Goal: Task Accomplishment & Management: Use online tool/utility

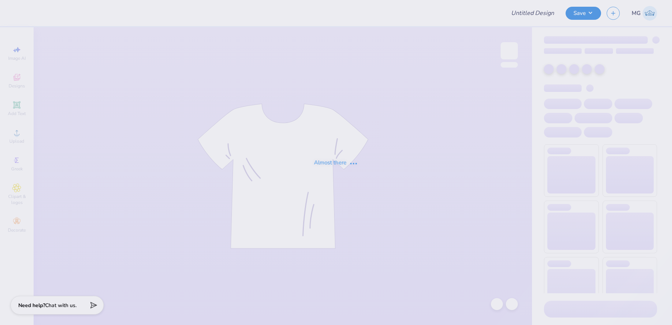
type input "G Phi Crescent Cakes"
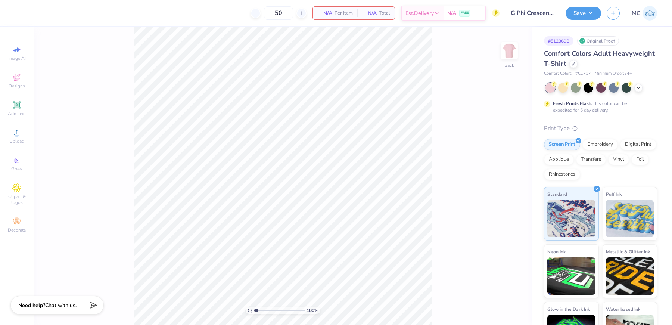
click at [129, 180] on div "100 % Back" at bounding box center [283, 176] width 499 height 298
click at [10, 135] on div "Upload" at bounding box center [17, 136] width 26 height 22
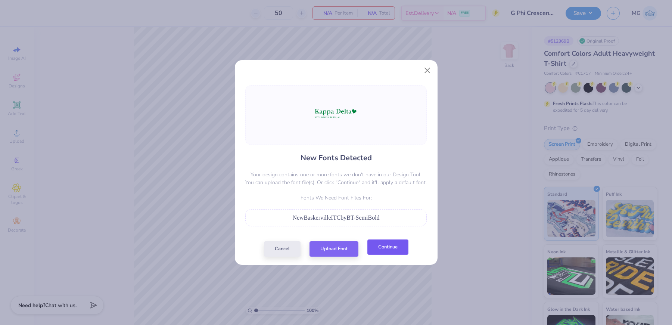
click at [389, 244] on button "Continue" at bounding box center [388, 246] width 41 height 15
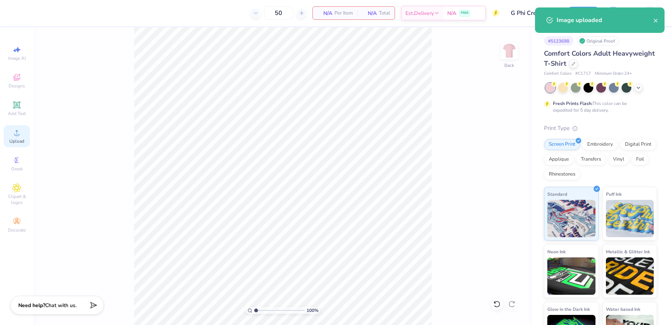
click at [15, 137] on icon at bounding box center [16, 132] width 9 height 9
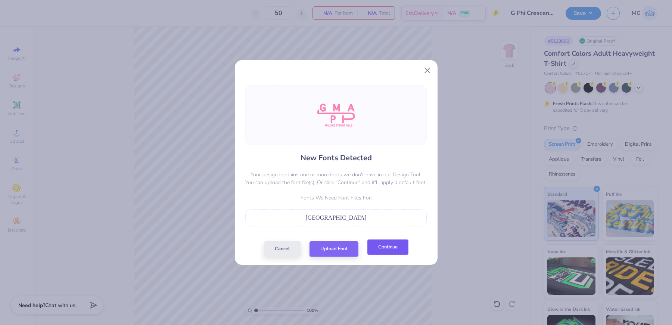
click at [385, 249] on button "Continue" at bounding box center [388, 246] width 41 height 15
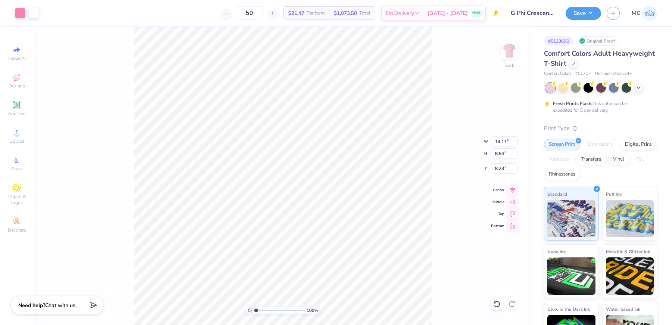
type input "4.19"
click at [505, 142] on input "14.17" at bounding box center [504, 141] width 27 height 10
type input "12.00"
type input "7.23"
type input "4.85"
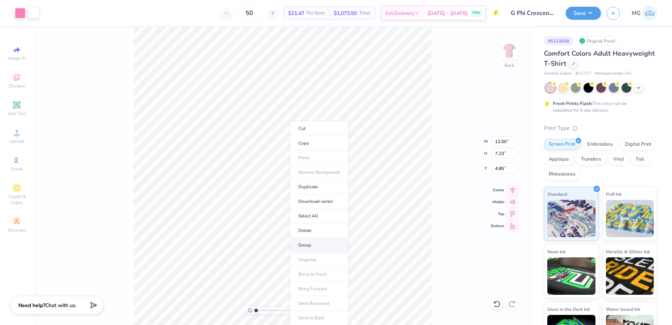
click at [318, 240] on li "Group" at bounding box center [319, 245] width 59 height 15
click at [504, 166] on input "4.85" at bounding box center [504, 168] width 27 height 10
type input "4"
type input "3.00"
click at [598, 14] on button "Save" at bounding box center [583, 12] width 35 height 13
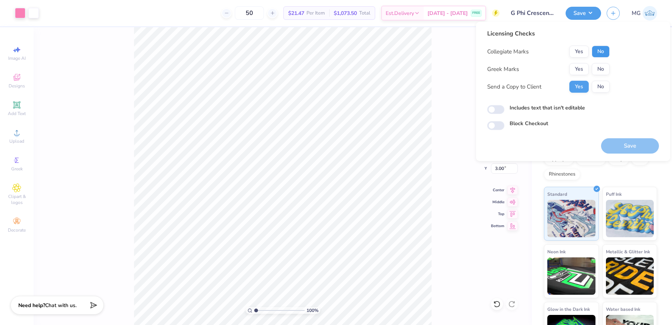
click at [600, 52] on button "No" at bounding box center [601, 52] width 18 height 12
click at [585, 69] on button "Yes" at bounding box center [579, 69] width 19 height 12
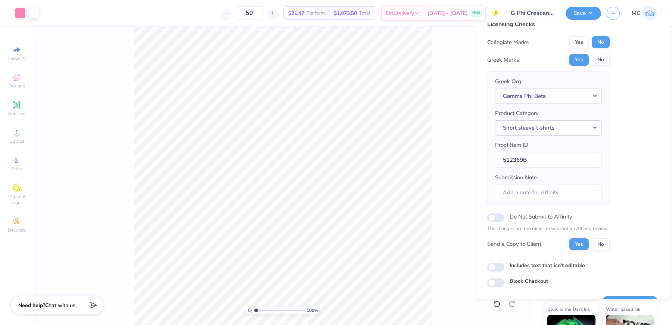
scroll to position [28, 0]
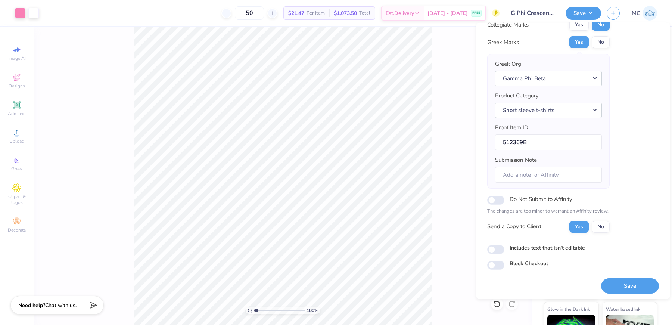
click at [486, 248] on div "Licensing Checks Collegiate Marks Yes No Greek Marks Yes No Greek Org Gamma Phi…" at bounding box center [573, 161] width 194 height 276
click at [496, 248] on input "Includes text that isn't editable" at bounding box center [495, 249] width 17 height 9
checkbox input "true"
click at [622, 286] on button "Save" at bounding box center [630, 285] width 58 height 15
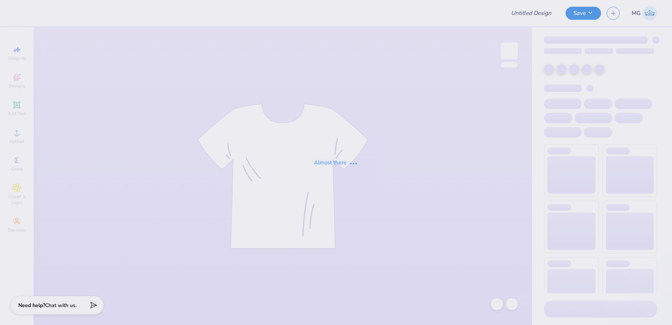
type input "Chi Omega Sweatpants!"
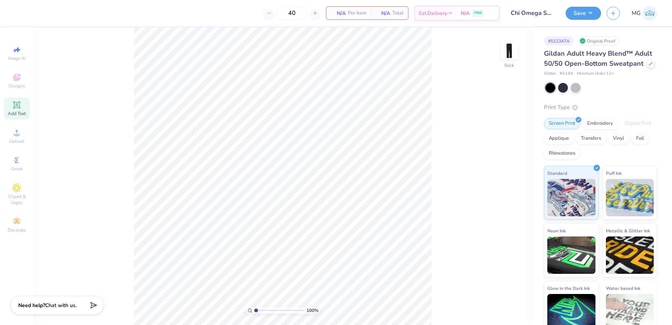
click at [22, 106] on div "Add Text" at bounding box center [17, 108] width 26 height 22
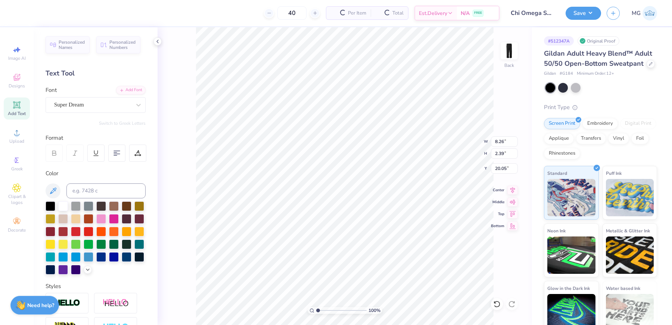
scroll to position [7, 1]
paste textarea "Chi Omega"
type textarea "Chi Omega"
click at [81, 219] on div at bounding box center [76, 218] width 10 height 10
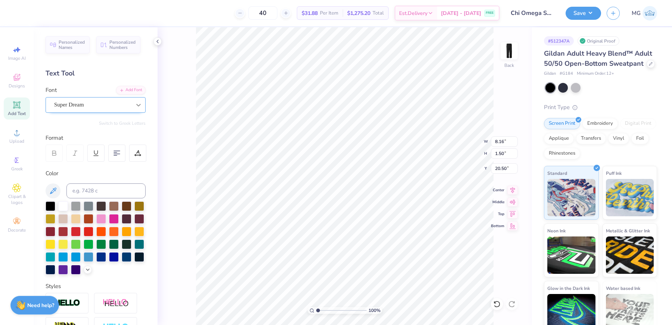
click at [135, 106] on icon at bounding box center [138, 104] width 7 height 7
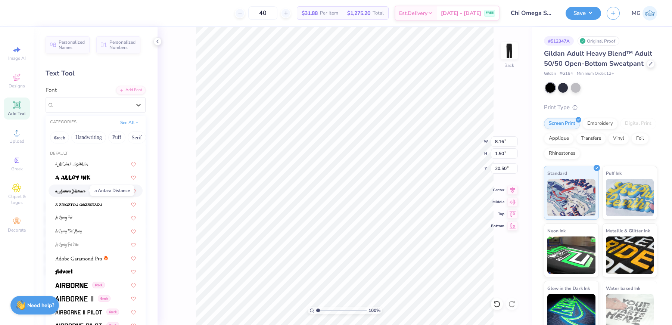
click at [83, 190] on img at bounding box center [70, 191] width 31 height 5
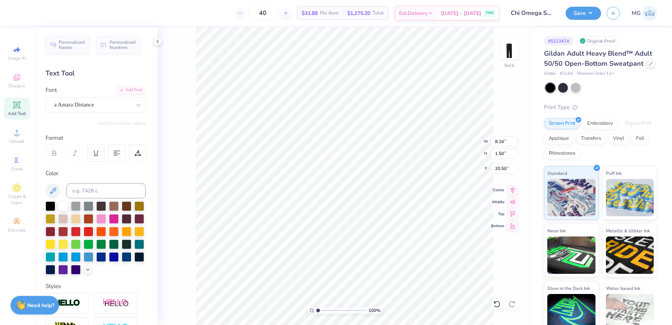
type input "5.75"
type input "1.74"
type input "20.38"
type input "3.00"
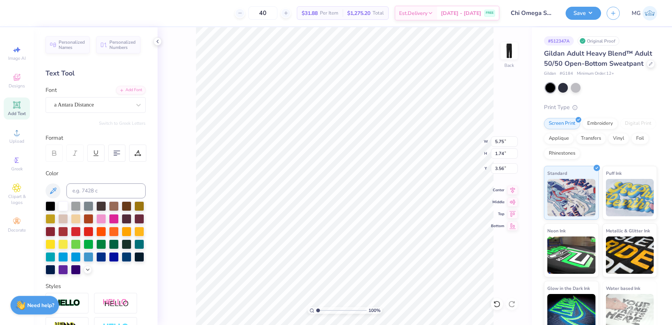
type input "3.30"
click at [504, 142] on input "5.75" at bounding box center [504, 141] width 27 height 10
type input "5"
type input "3.50"
type input "1.06"
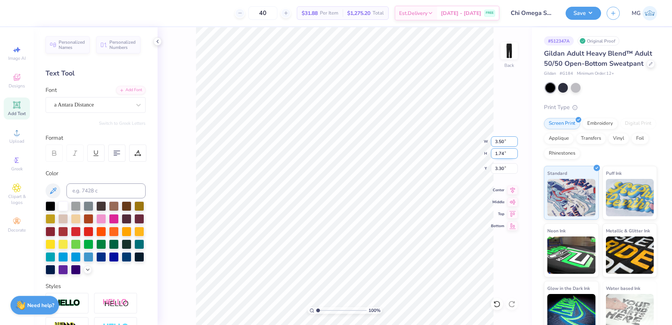
type input "3.64"
type input "2.73"
click at [504, 170] on input "2.73" at bounding box center [504, 168] width 27 height 10
type input "2"
type input "3.00"
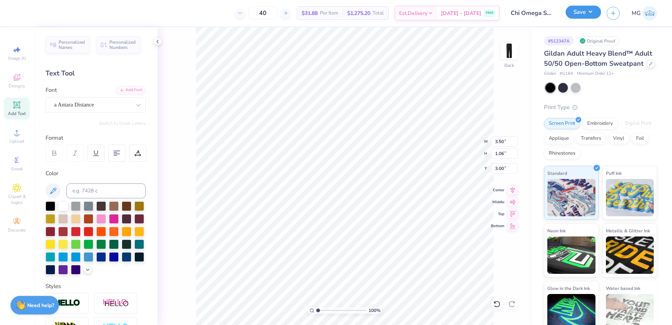
click at [590, 13] on button "Save" at bounding box center [583, 12] width 35 height 13
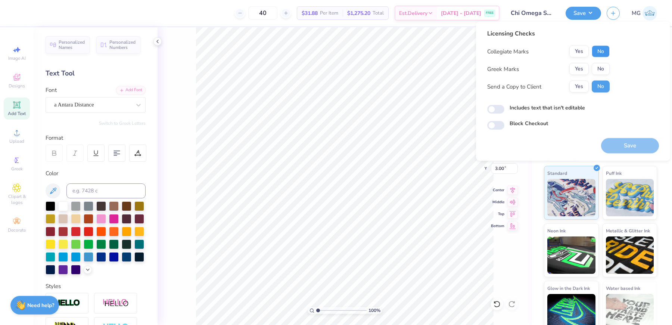
click at [597, 55] on button "No" at bounding box center [601, 52] width 18 height 12
click at [585, 69] on button "Yes" at bounding box center [579, 69] width 19 height 12
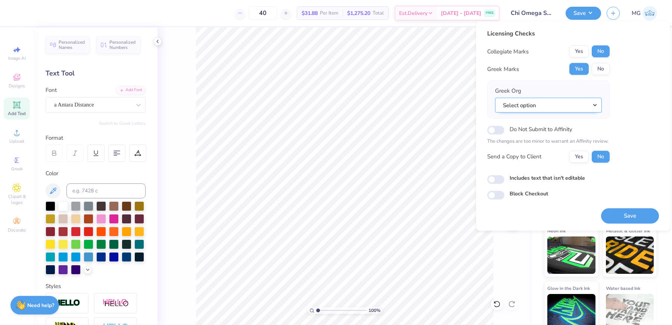
click at [572, 106] on button "Select option" at bounding box center [548, 104] width 107 height 15
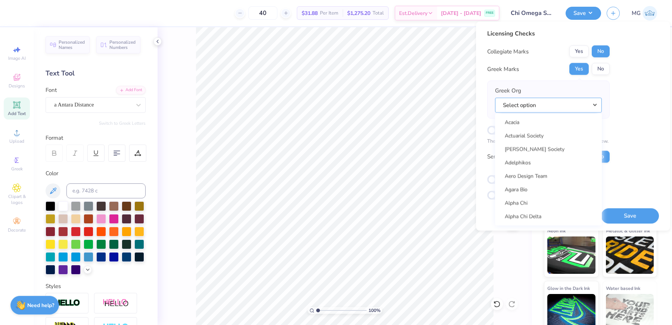
click at [543, 106] on button "Select option" at bounding box center [548, 104] width 107 height 15
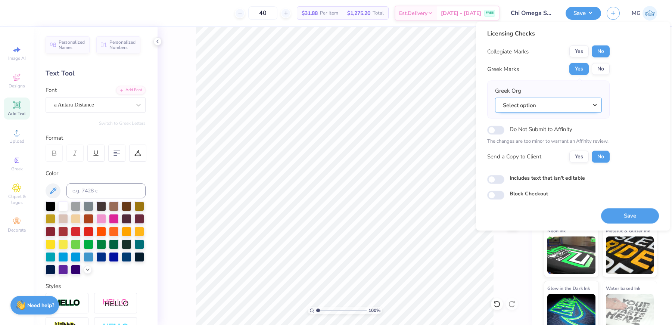
click at [543, 106] on button "Select option" at bounding box center [548, 104] width 107 height 15
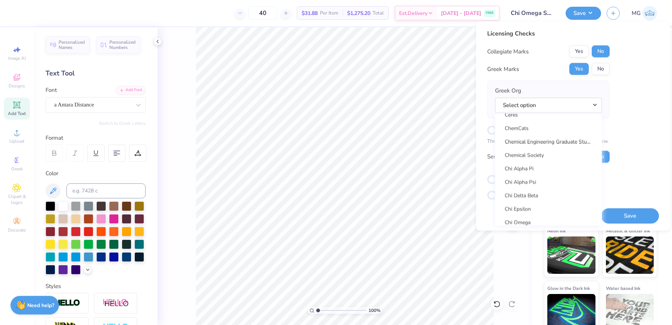
scroll to position [1361, 0]
click at [545, 157] on link "Chi Omega" at bounding box center [548, 160] width 101 height 12
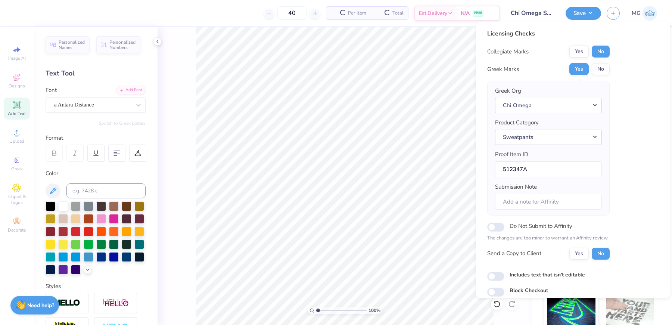
click at [632, 103] on div "Licensing Checks Collegiate Marks Yes No Greek Marks Yes No Greek Org Chi Omega…" at bounding box center [573, 162] width 172 height 267
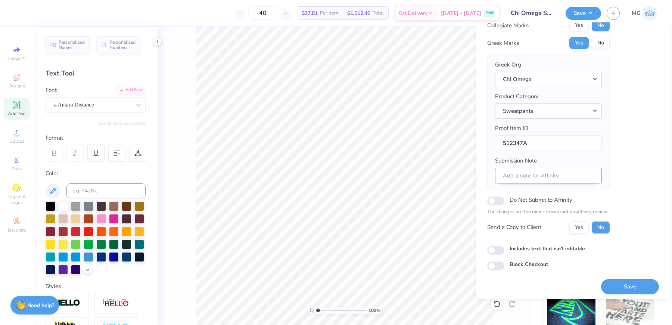
scroll to position [28, 0]
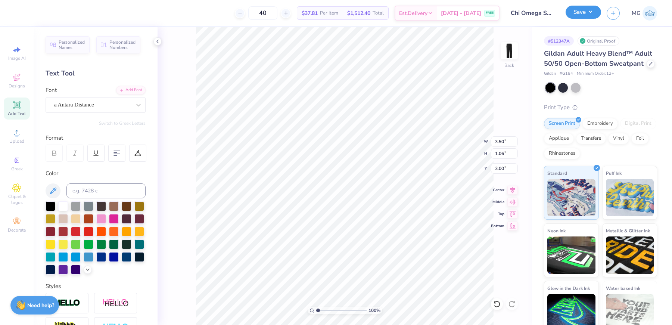
click at [595, 12] on button "Save" at bounding box center [583, 12] width 35 height 13
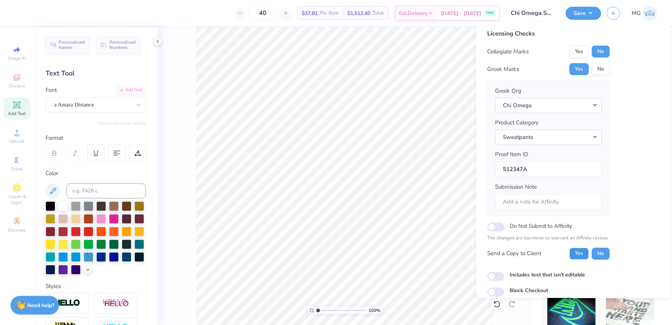
click at [582, 251] on button "Yes" at bounding box center [579, 253] width 19 height 12
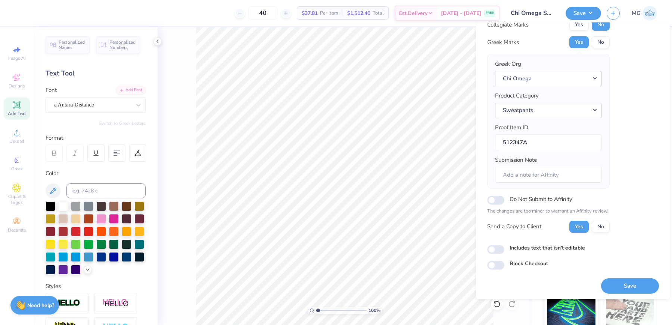
scroll to position [22, 0]
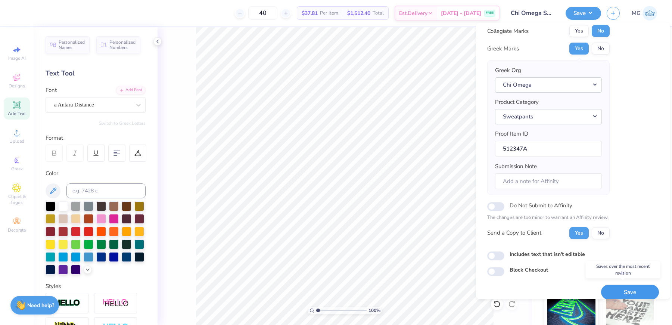
click at [607, 286] on button "Save" at bounding box center [630, 291] width 58 height 15
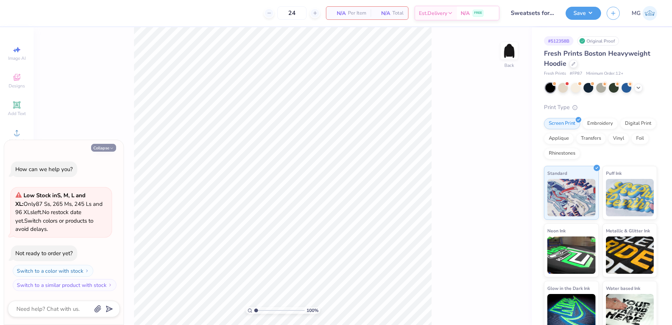
click at [97, 145] on button "Collapse" at bounding box center [103, 148] width 25 height 8
type textarea "x"
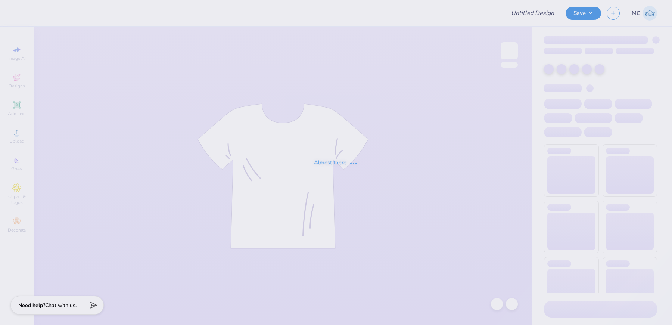
type input "Sweatsets for Lambda Theta Alpha"
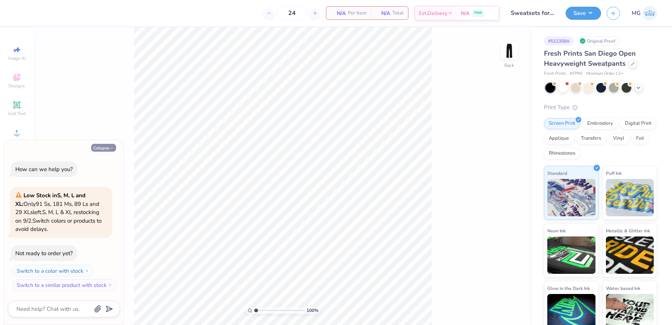
click at [106, 149] on button "Collapse" at bounding box center [103, 148] width 25 height 8
type textarea "x"
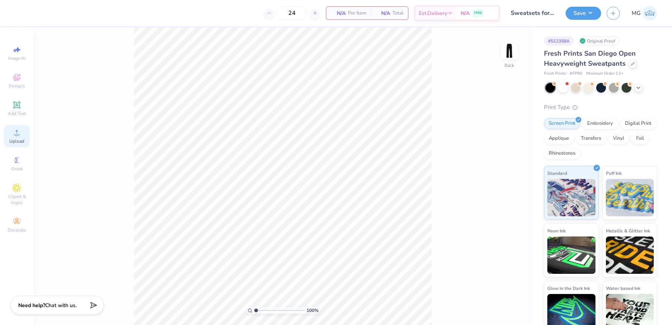
click at [13, 139] on span "Upload" at bounding box center [16, 141] width 15 height 6
click at [14, 143] on span "Upload" at bounding box center [16, 141] width 15 height 6
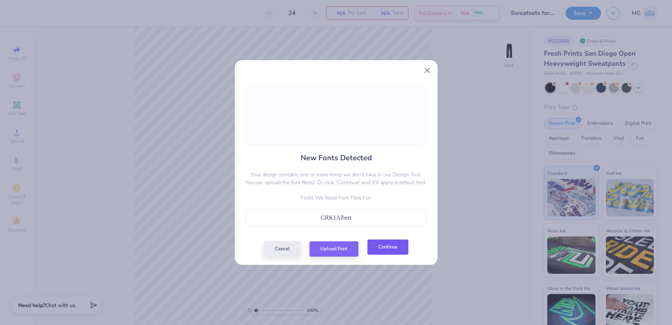
click at [389, 253] on button "Continue" at bounding box center [388, 246] width 41 height 15
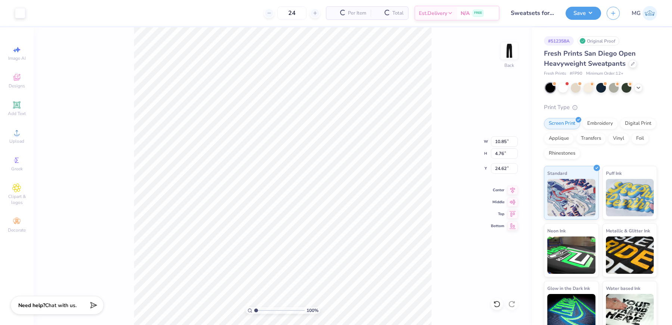
type input "15.32"
type input "7.40"
type input "3.25"
type input "3.54"
click at [504, 141] on input "7.40" at bounding box center [504, 141] width 27 height 10
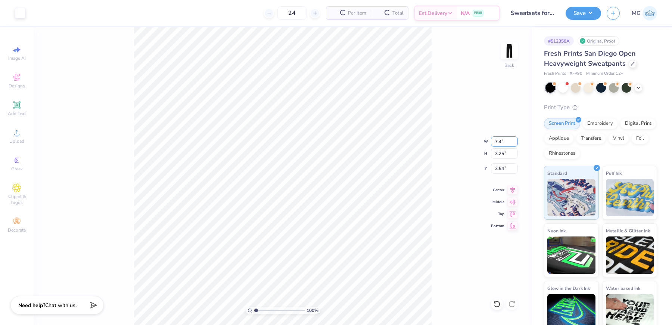
type input "7"
type input "3.50"
type input "1.54"
drag, startPoint x: 501, startPoint y: 167, endPoint x: 496, endPoint y: 178, distance: 11.7
click at [501, 167] on input "4.40" at bounding box center [504, 168] width 27 height 10
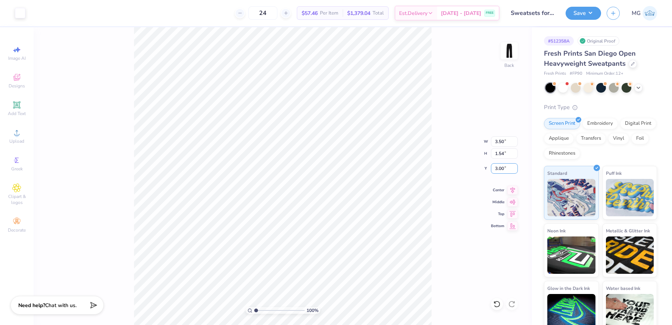
type input "3.00"
type input "3.07"
click at [502, 169] on input "3.07" at bounding box center [504, 168] width 27 height 10
type input "3.00"
click at [21, 13] on div at bounding box center [20, 12] width 10 height 10
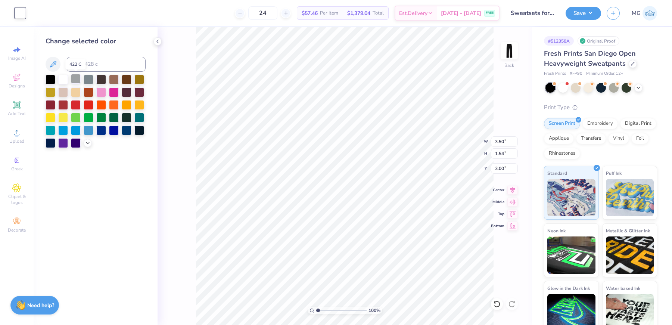
click at [78, 77] on div at bounding box center [76, 79] width 10 height 10
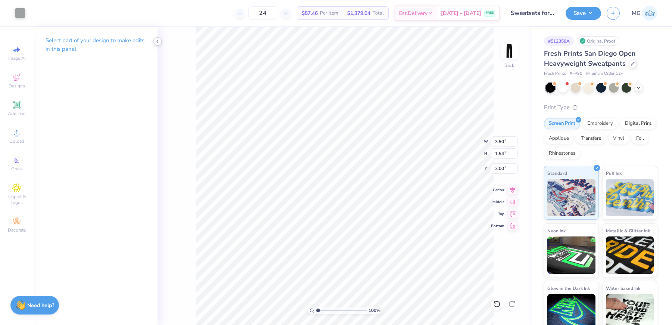
click at [158, 42] on icon at bounding box center [158, 41] width 6 height 6
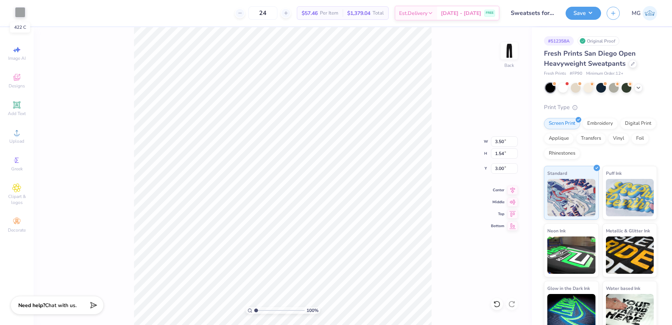
click at [18, 12] on div at bounding box center [20, 12] width 10 height 10
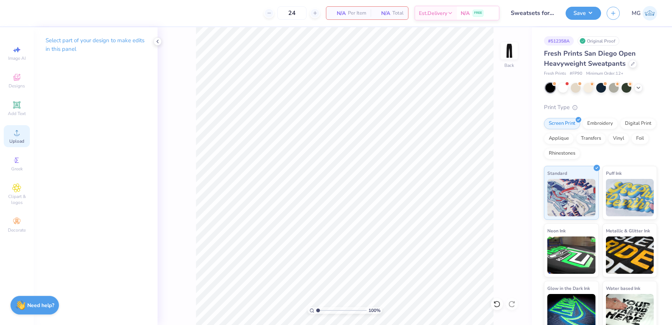
click at [17, 138] on div "Upload" at bounding box center [17, 136] width 26 height 22
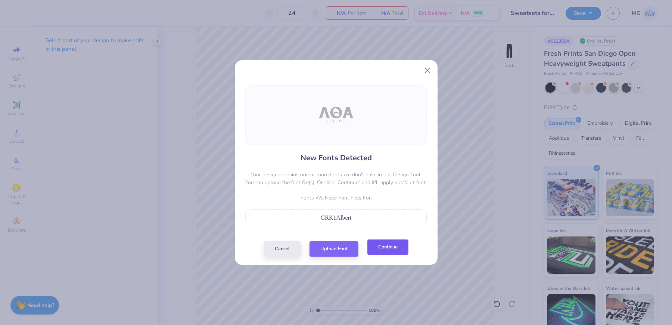
click at [386, 249] on button "Continue" at bounding box center [388, 246] width 41 height 15
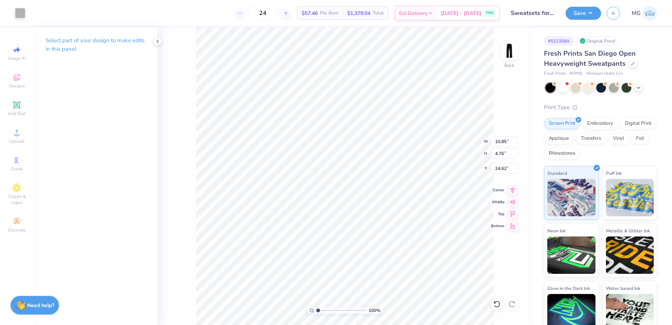
type input "7.54"
type input "3.31"
type input "2.61"
click at [504, 142] on input "7.54" at bounding box center [504, 141] width 27 height 10
type input "7"
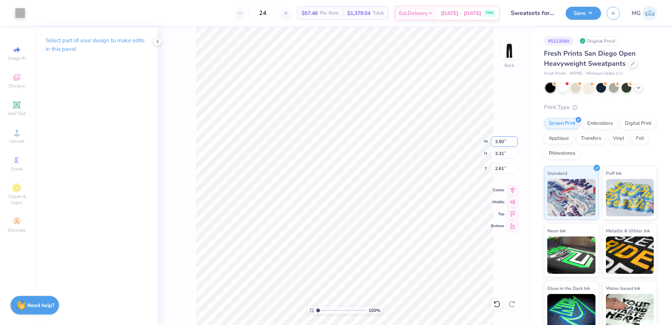
type input "3.50"
type input "1.54"
click at [505, 168] on input "3.49" at bounding box center [504, 168] width 27 height 10
type input "3.00"
click at [503, 167] on input "2.97" at bounding box center [504, 168] width 27 height 10
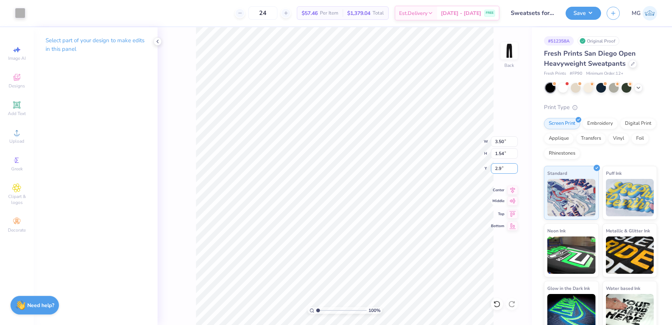
type input "2"
type input "3.00"
click at [581, 11] on button "Save" at bounding box center [583, 12] width 35 height 13
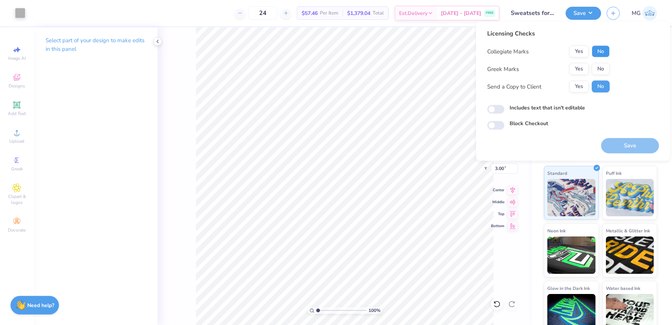
click at [598, 50] on button "No" at bounding box center [601, 52] width 18 height 12
click at [584, 67] on button "Yes" at bounding box center [579, 69] width 19 height 12
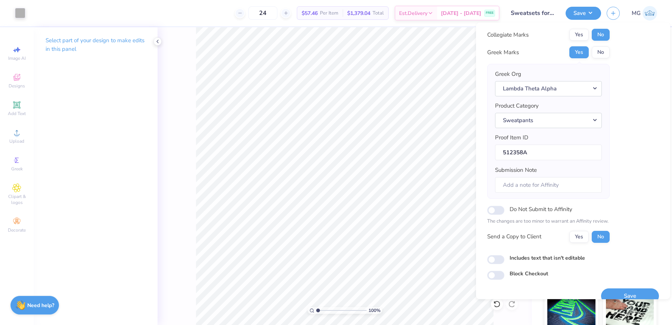
scroll to position [28, 0]
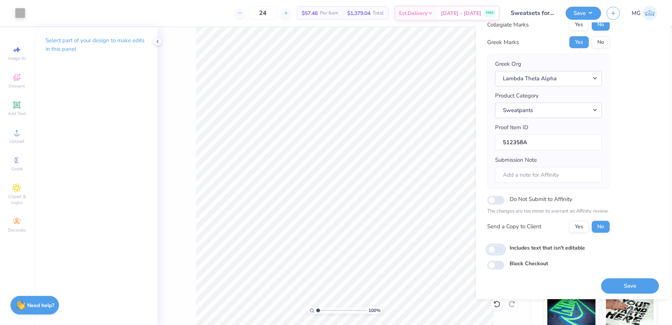
click at [494, 247] on input "Includes text that isn't editable" at bounding box center [495, 249] width 17 height 9
checkbox input "true"
click at [582, 225] on button "Yes" at bounding box center [579, 226] width 19 height 12
click at [623, 281] on button "Save" at bounding box center [630, 285] width 58 height 15
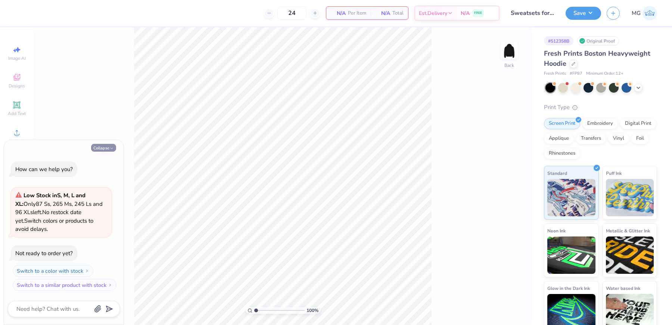
click at [103, 152] on button "Collapse" at bounding box center [103, 148] width 25 height 8
type textarea "x"
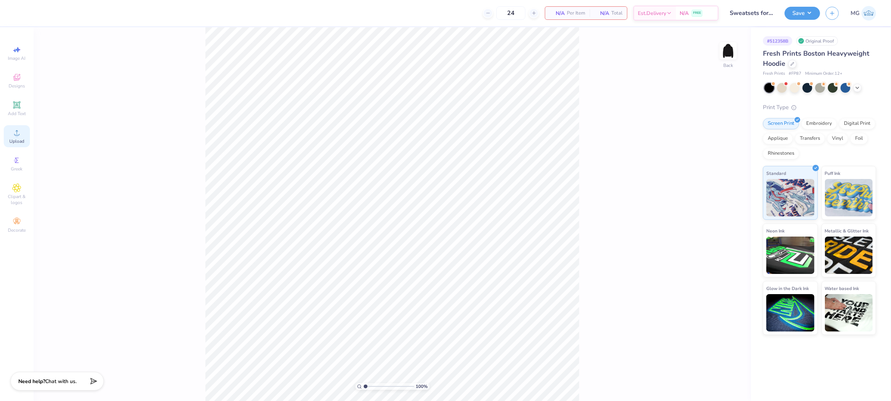
click at [18, 140] on span "Upload" at bounding box center [16, 141] width 15 height 6
click at [6, 127] on div "Upload" at bounding box center [17, 136] width 26 height 22
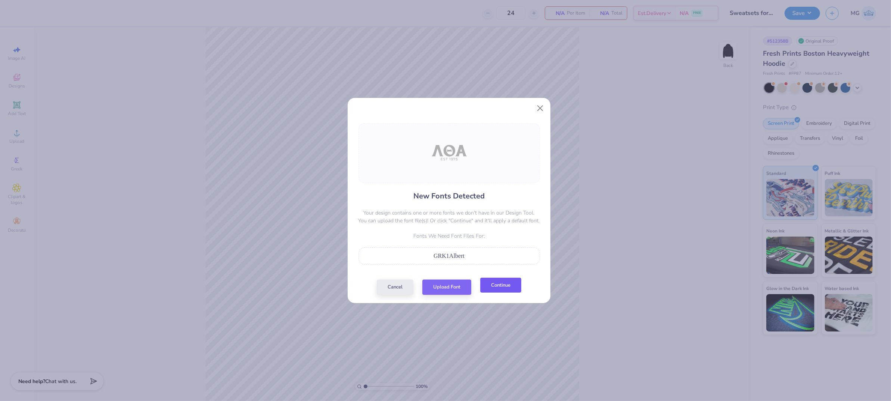
click at [487, 291] on button "Continue" at bounding box center [500, 285] width 41 height 15
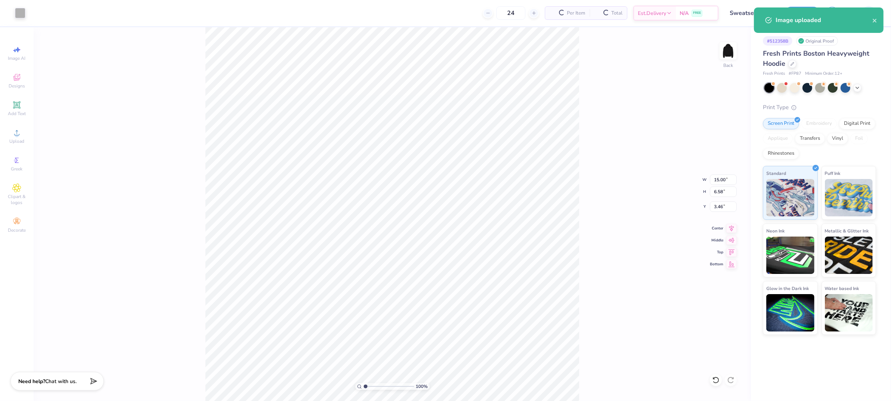
type input "3.27"
type input "10.24"
type input "4.49"
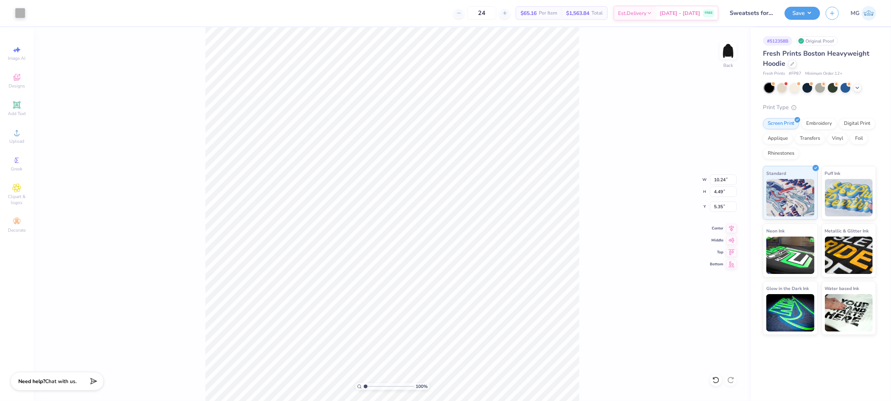
type input "4.23"
click at [672, 227] on icon at bounding box center [732, 227] width 5 height 6
click at [672, 226] on icon at bounding box center [732, 227] width 5 height 6
click at [672, 206] on input "4.18" at bounding box center [723, 206] width 27 height 10
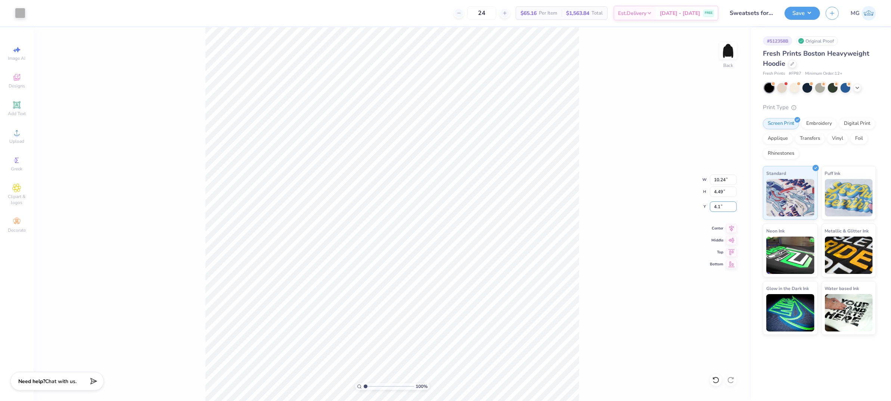
type input "4"
type input "3.00"
click at [672, 180] on input "10.24" at bounding box center [723, 179] width 27 height 10
type input "1"
type input "9.00"
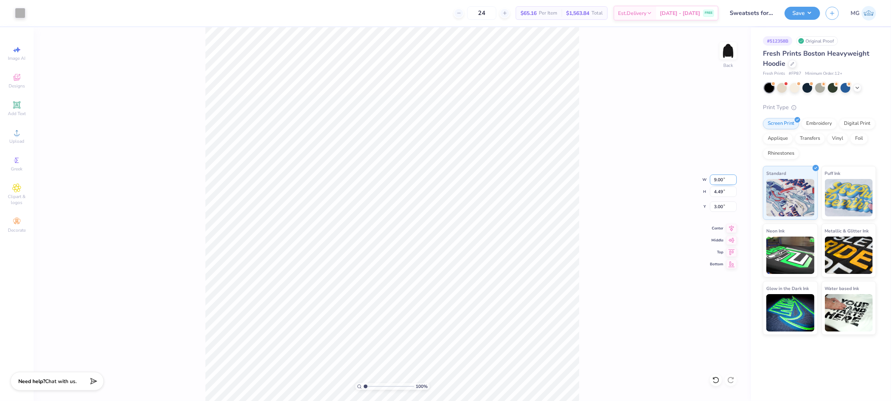
type input "3.95"
type input "3.27"
click at [672, 207] on input "3.27" at bounding box center [723, 206] width 27 height 10
type input "3.00"
click at [650, 167] on div "100 % Back W 9.00 9.00 " H 3.95 3.95 " Y 3.00 3.00 " Center Middle Top Bottom" at bounding box center [393, 214] width 718 height 374
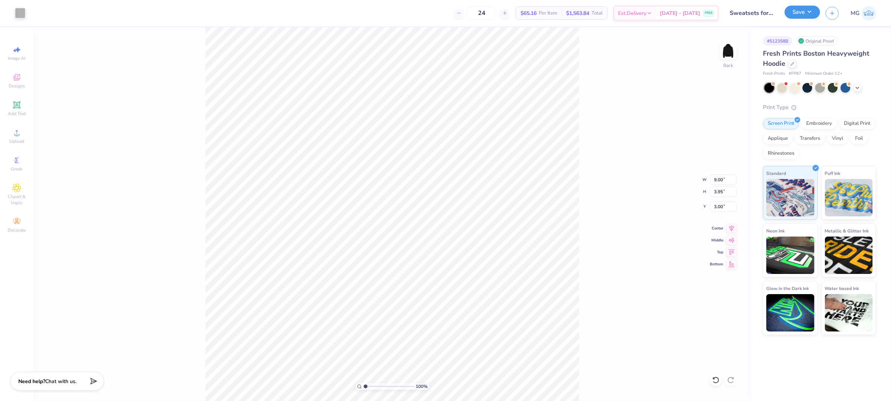
click at [672, 12] on button "Save" at bounding box center [802, 12] width 35 height 13
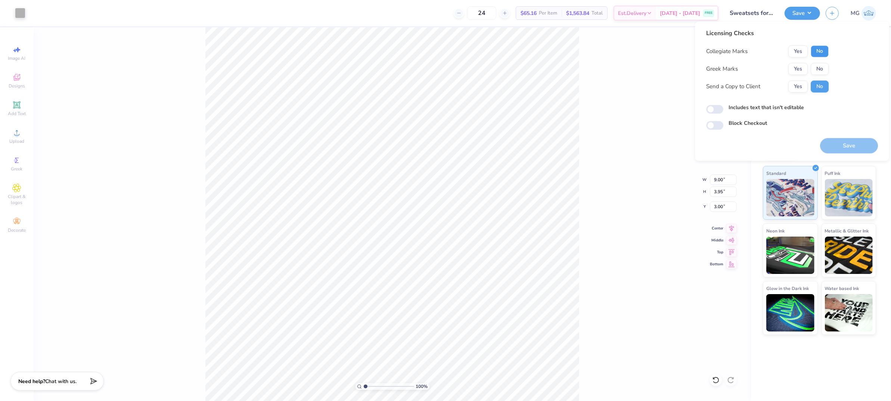
click at [672, 49] on button "No" at bounding box center [820, 52] width 18 height 12
click at [672, 70] on button "Yes" at bounding box center [798, 69] width 19 height 12
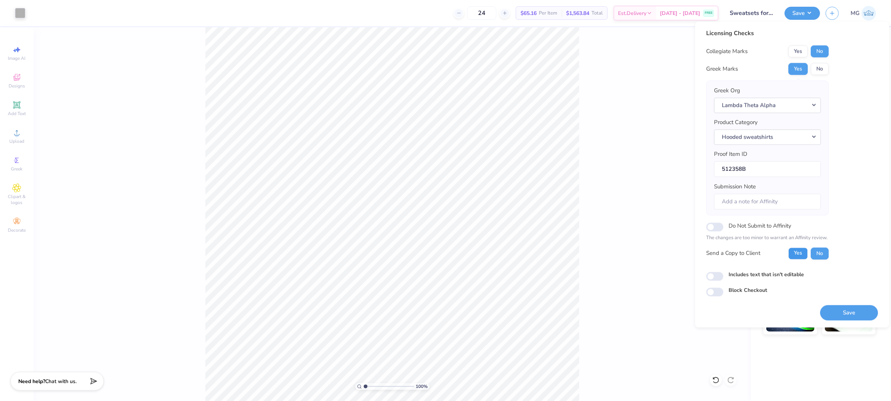
click at [672, 247] on button "Yes" at bounding box center [798, 253] width 19 height 12
click at [672, 272] on div "Includes text that isn't editable" at bounding box center [792, 274] width 172 height 9
click at [672, 275] on input "Includes text that isn't editable" at bounding box center [714, 276] width 17 height 9
checkbox input "true"
click at [672, 315] on button "Save" at bounding box center [849, 312] width 58 height 15
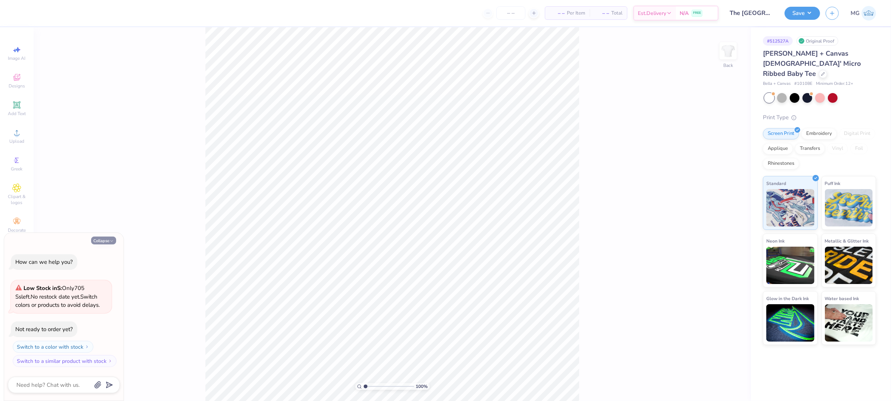
click at [97, 240] on button "Collapse" at bounding box center [103, 240] width 25 height 8
type textarea "x"
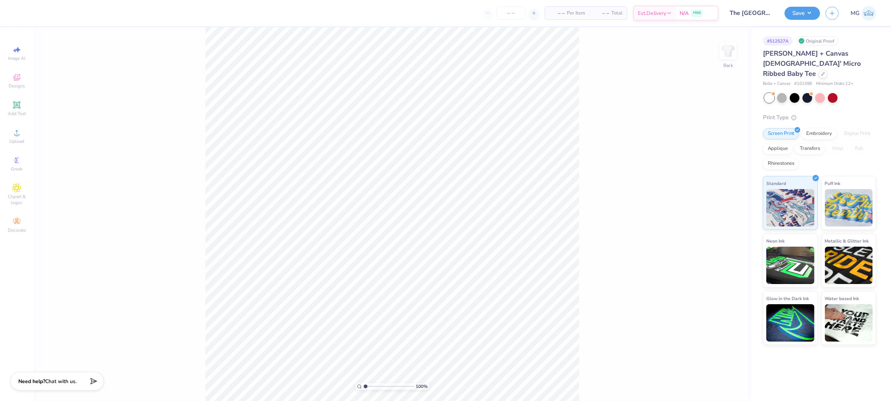
click at [651, 125] on div "100 % Back" at bounding box center [393, 214] width 718 height 374
click at [28, 136] on div "Upload" at bounding box center [17, 136] width 26 height 22
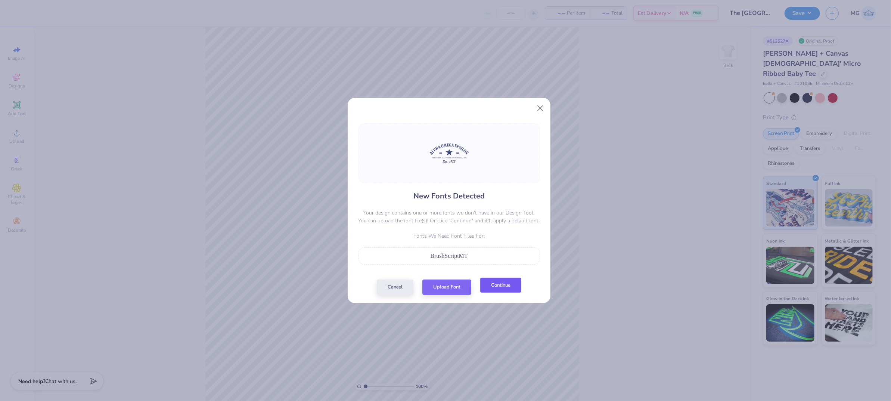
click at [508, 287] on button "Continue" at bounding box center [500, 285] width 41 height 15
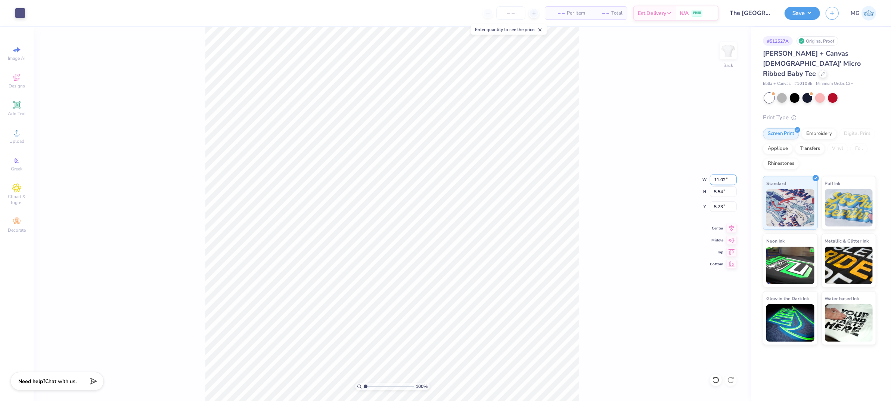
click at [727, 180] on input "11.02" at bounding box center [723, 179] width 27 height 10
type input "10.00"
type input "5.03"
click at [723, 207] on input "5.99" at bounding box center [723, 206] width 27 height 10
type input "5"
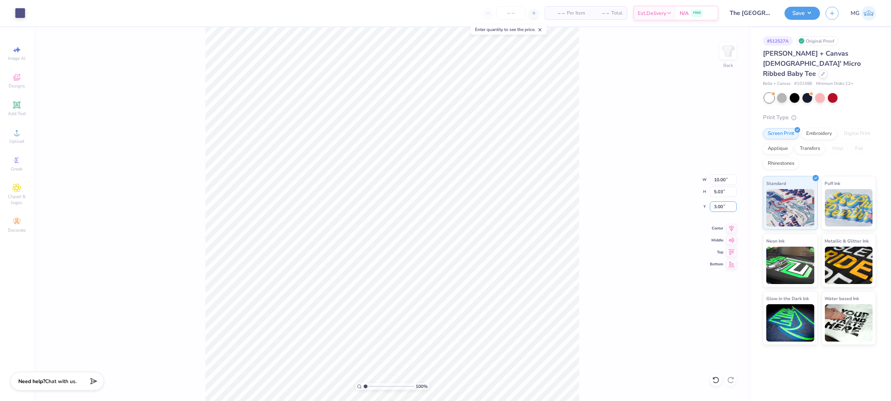
type input "3.00"
click at [812, 13] on button "Save" at bounding box center [802, 12] width 35 height 13
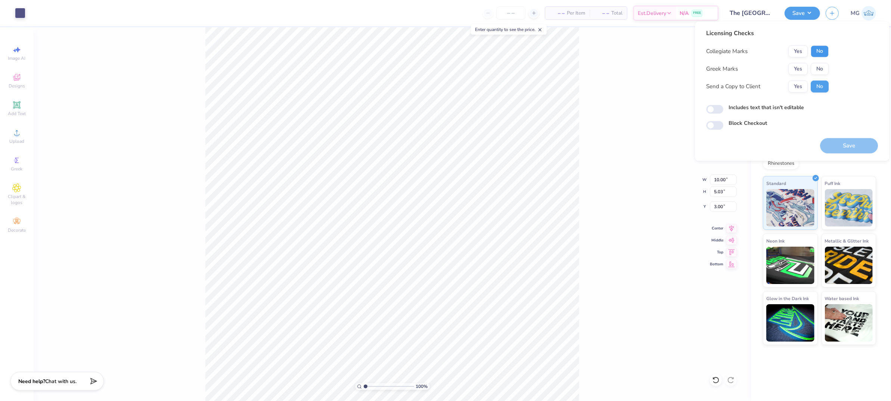
click at [817, 48] on button "No" at bounding box center [820, 52] width 18 height 12
click at [793, 64] on button "Yes" at bounding box center [798, 69] width 19 height 12
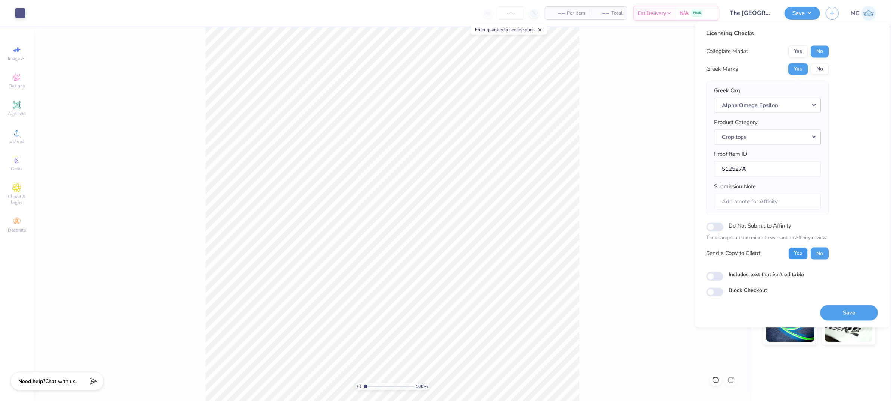
click at [797, 254] on button "Yes" at bounding box center [798, 253] width 19 height 12
click at [717, 276] on input "Includes text that isn't editable" at bounding box center [714, 276] width 17 height 9
checkbox input "true"
click at [844, 313] on button "Save" at bounding box center [849, 312] width 58 height 15
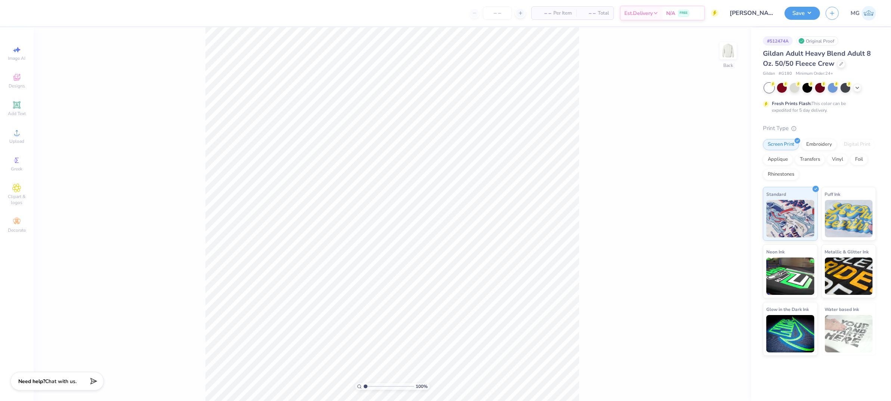
click at [611, 128] on div "100 % Back" at bounding box center [393, 214] width 718 height 374
click at [122, 113] on div "100 % Back" at bounding box center [393, 214] width 718 height 374
click at [28, 137] on div "Upload" at bounding box center [17, 136] width 26 height 22
type input "5.95"
type input "5.49"
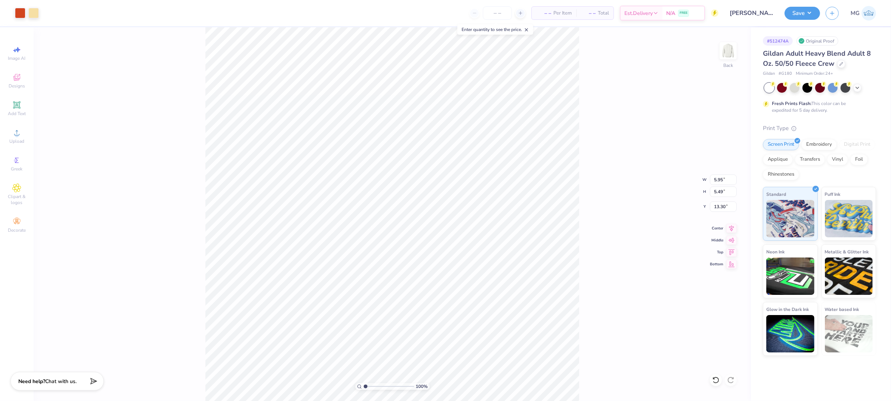
type input "3.00"
click at [723, 179] on input "5.95" at bounding box center [723, 179] width 27 height 10
type input "5"
type input "6.00"
type input "5.53"
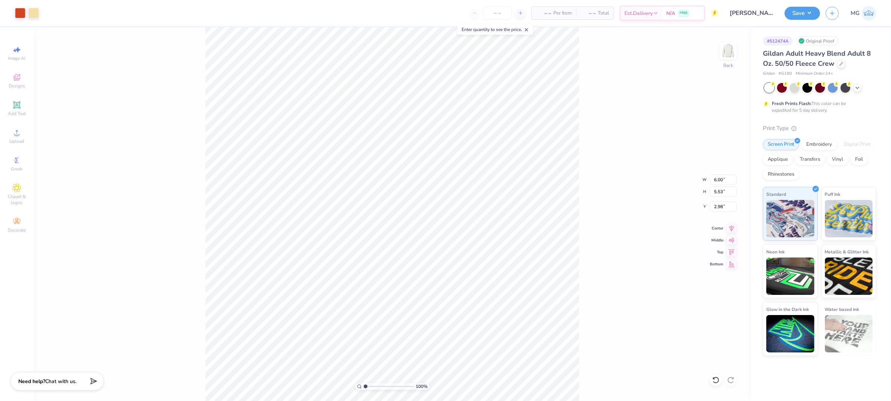
click at [596, 192] on div "100 % Back W 6.00 6.00 " H 5.53 5.53 " Y 2.98 2.98 " Center Middle Top Bottom" at bounding box center [393, 214] width 718 height 374
click at [732, 229] on icon at bounding box center [732, 227] width 5 height 6
click at [732, 229] on icon at bounding box center [732, 227] width 10 height 9
click at [722, 207] on input "2.98" at bounding box center [723, 206] width 27 height 10
type input "2"
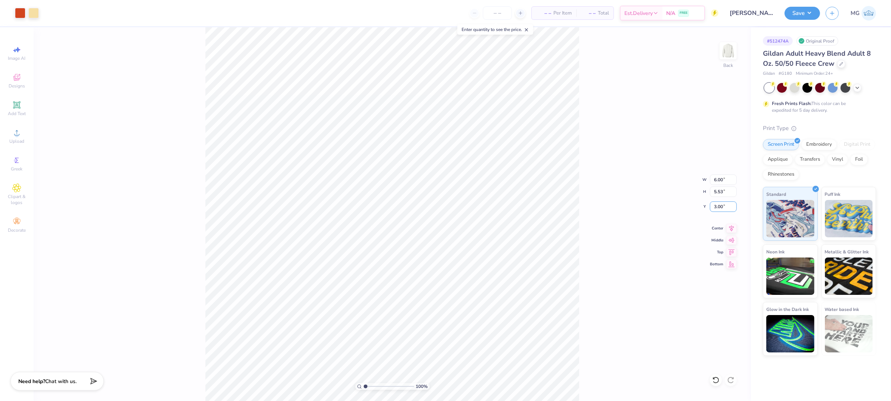
type input "3.00"
click at [645, 195] on div "100 % Back W 6.00 6.00 " H 5.53 5.53 " Y 3.00 3.00 " Center Middle Top Bottom" at bounding box center [393, 214] width 718 height 374
click at [804, 17] on button "Save" at bounding box center [802, 12] width 35 height 13
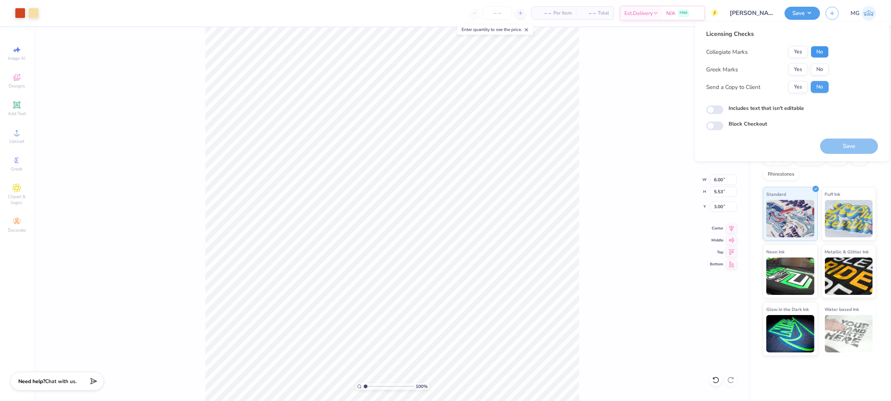
click at [815, 50] on button "No" at bounding box center [820, 52] width 18 height 12
click at [819, 71] on button "No" at bounding box center [820, 70] width 18 height 12
click at [800, 83] on button "Yes" at bounding box center [798, 87] width 19 height 12
click at [712, 109] on input "Includes text that isn't editable" at bounding box center [714, 109] width 17 height 9
checkbox input "true"
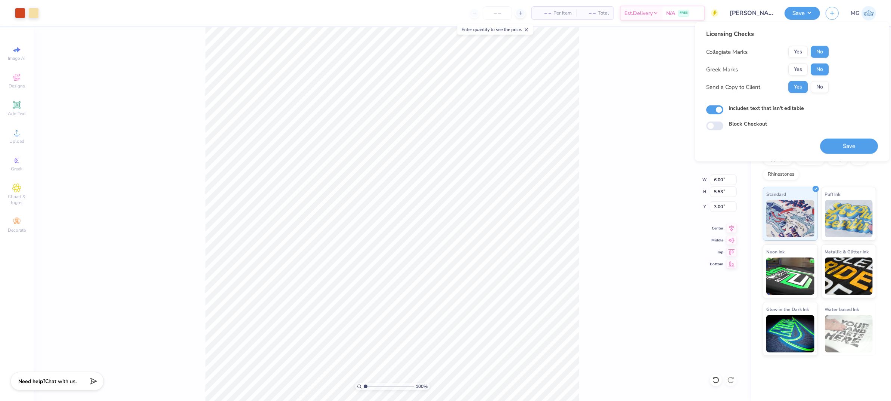
click at [637, 151] on div "100 % Back W 6.00 6.00 " H 5.53 5.53 " Y 3.00 3.00 " Center Middle Top Bottom" at bounding box center [393, 214] width 718 height 374
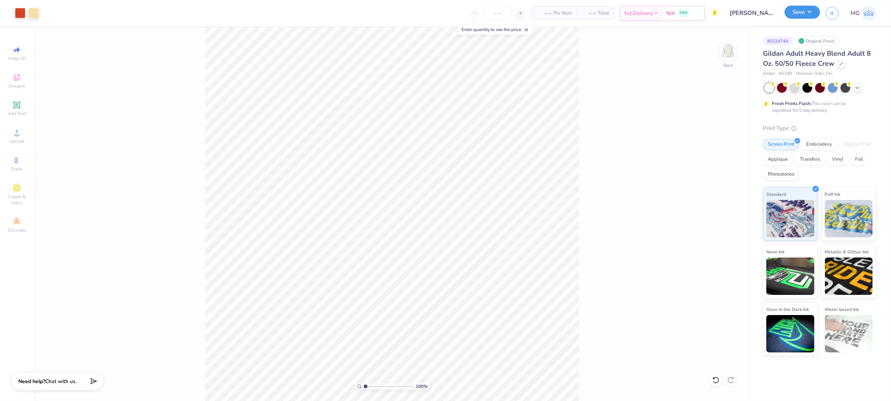
click at [808, 13] on button "Save" at bounding box center [802, 12] width 35 height 13
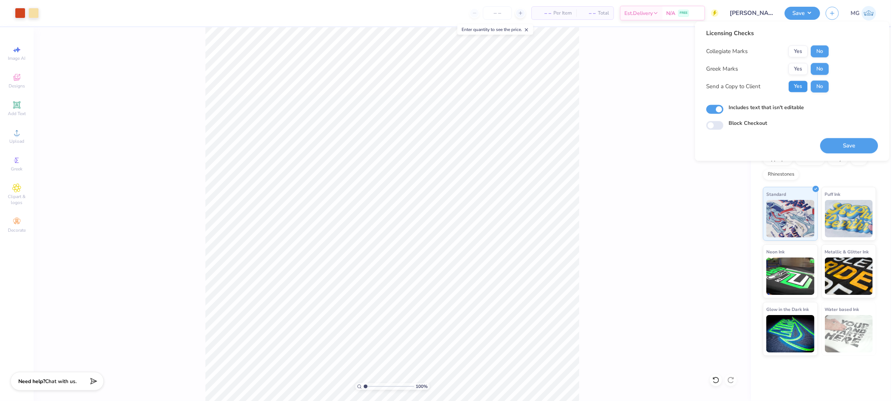
click at [795, 87] on button "Yes" at bounding box center [798, 87] width 19 height 12
click at [847, 145] on button "Save" at bounding box center [849, 145] width 58 height 15
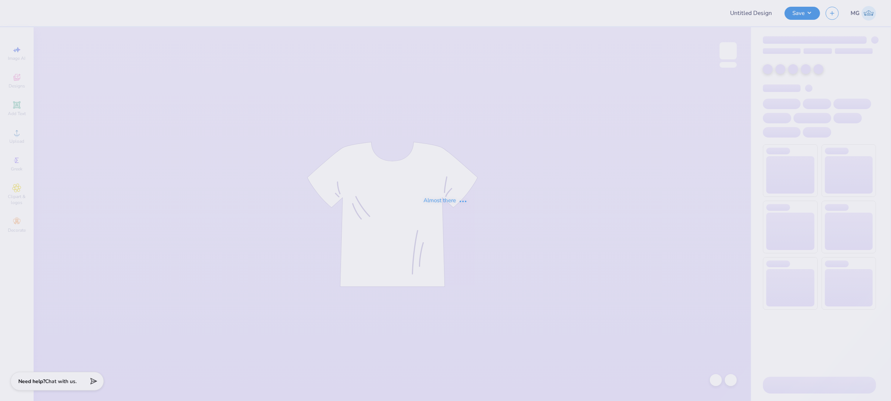
type input "Wellness Society Sweatshirt"
type input "BBSA"
type input "Alyssa Joshua : High Point University"
type input "Dance Club Crew"
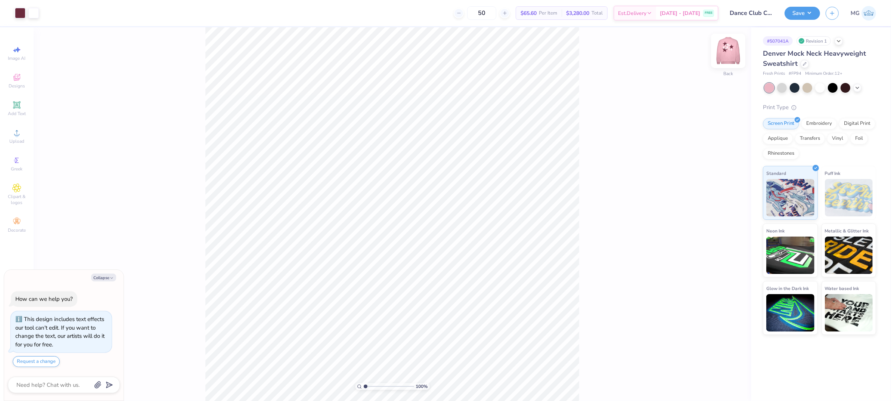
click at [729, 49] on img at bounding box center [728, 51] width 30 height 30
click at [623, 89] on div "100 % Front" at bounding box center [393, 214] width 718 height 374
click at [106, 279] on button "Collapse" at bounding box center [103, 277] width 25 height 8
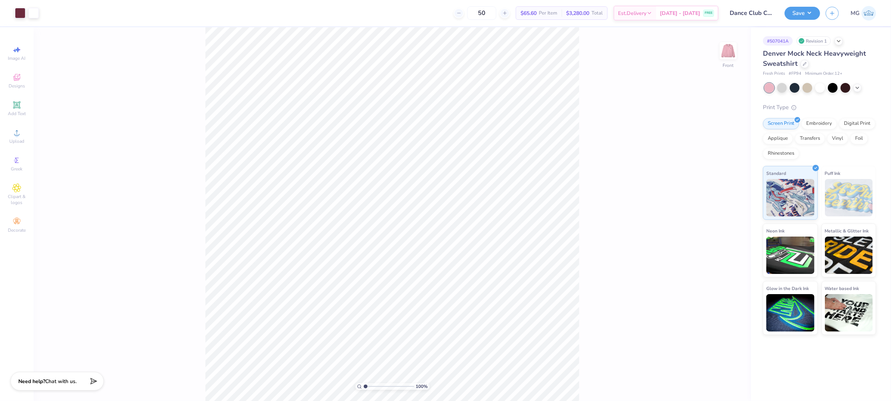
click at [138, 249] on div "100 % Front" at bounding box center [393, 214] width 718 height 374
click at [586, 122] on div "100 % Front" at bounding box center [393, 214] width 718 height 374
click at [727, 52] on img at bounding box center [728, 51] width 30 height 30
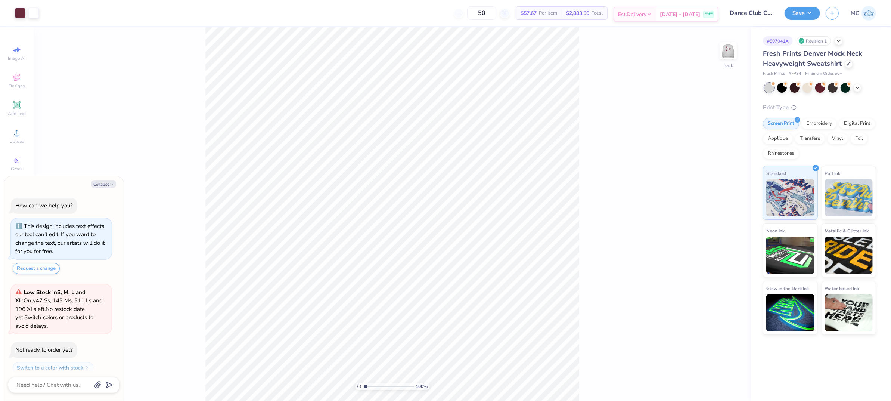
scroll to position [21, 0]
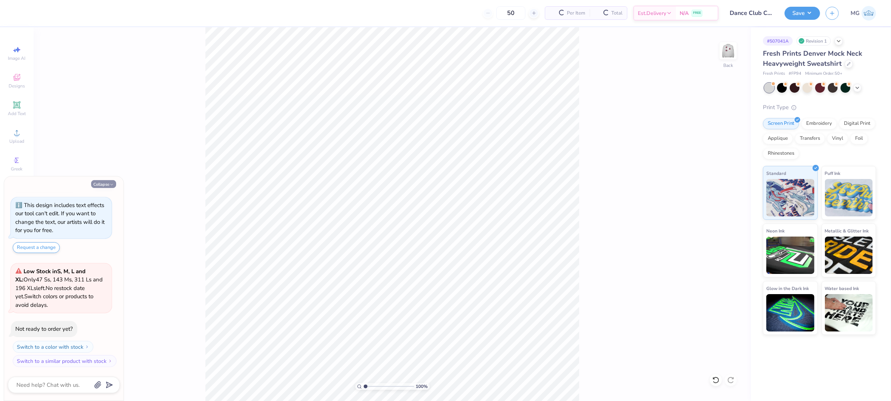
click at [97, 188] on button "Collapse" at bounding box center [103, 184] width 25 height 8
type textarea "x"
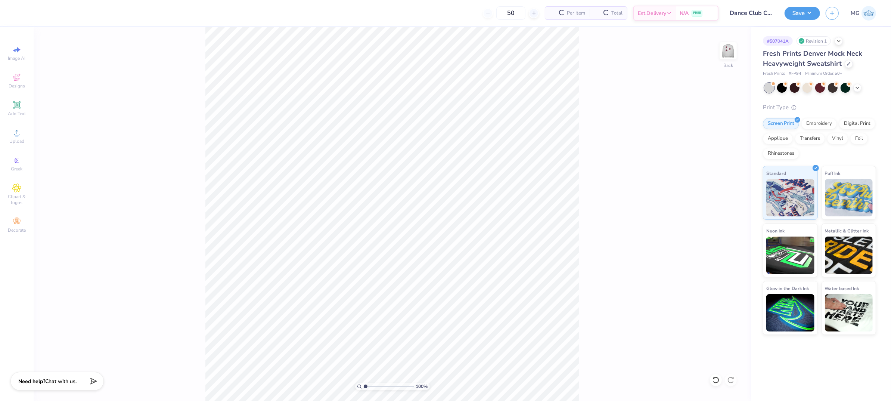
drag, startPoint x: 154, startPoint y: 175, endPoint x: 132, endPoint y: 156, distance: 28.8
click at [153, 175] on div "100 % Back" at bounding box center [393, 214] width 718 height 374
click at [17, 141] on span "Upload" at bounding box center [16, 141] width 15 height 6
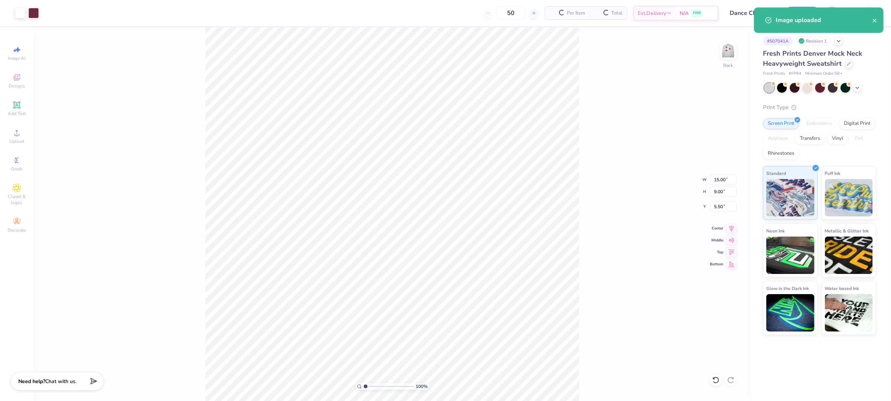
type input "2.62"
click at [718, 178] on input "15.00" at bounding box center [723, 179] width 27 height 10
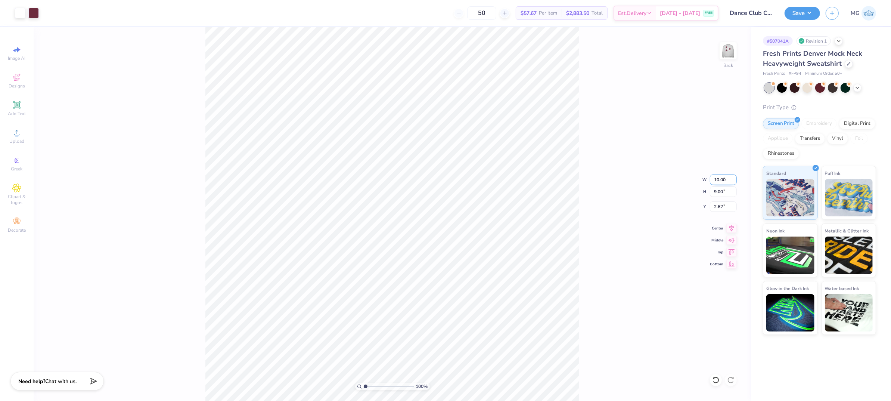
type input "10.00"
type input "6.00"
type input "4.12"
drag, startPoint x: 723, startPoint y: 207, endPoint x: 733, endPoint y: 247, distance: 40.9
click at [723, 208] on input "4.12" at bounding box center [723, 206] width 27 height 10
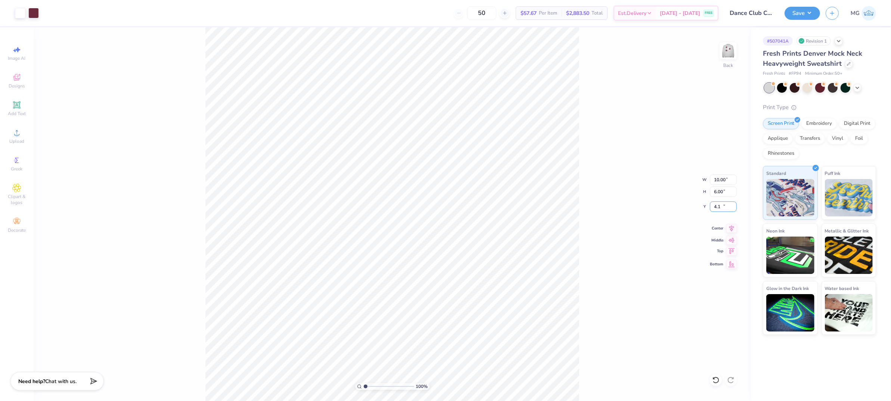
type input "4"
type input "3.00"
click at [718, 182] on input "10.00" at bounding box center [723, 179] width 27 height 10
type input "9.00"
type input "5.40"
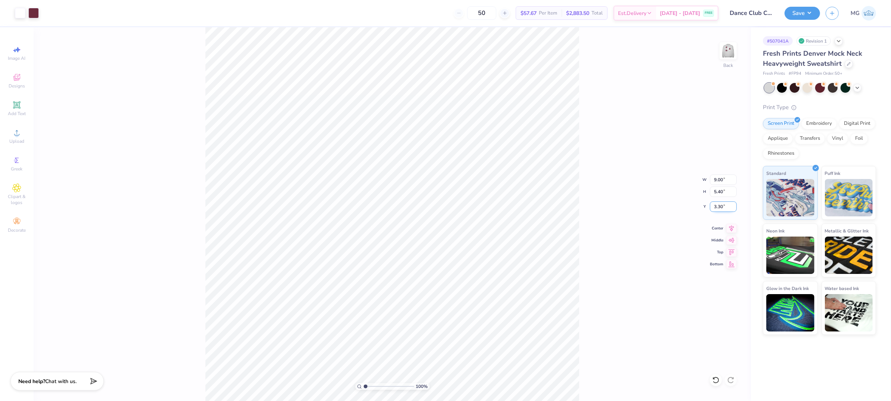
click at [718, 204] on input "3.30" at bounding box center [723, 206] width 27 height 10
click at [718, 205] on input "3.30" at bounding box center [723, 206] width 27 height 10
click at [720, 207] on input "3.30" at bounding box center [723, 206] width 27 height 10
type input "3.00"
click at [596, 100] on div "100 % Back W 9.00 9.00 " H 5.40 5.40 " Y 3.00 3.00 " Center Middle Top Bottom" at bounding box center [393, 214] width 718 height 374
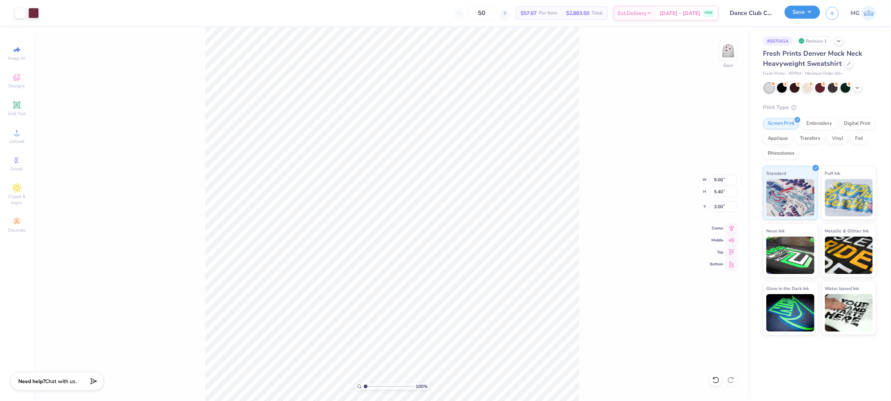
click at [807, 15] on button "Save" at bounding box center [802, 12] width 35 height 13
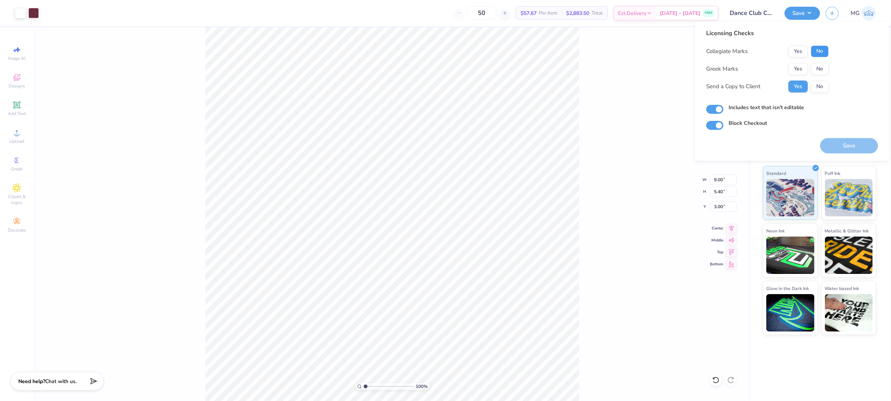
click at [820, 53] on button "No" at bounding box center [820, 52] width 18 height 12
click at [800, 53] on button "Yes" at bounding box center [798, 52] width 19 height 12
click at [812, 72] on button "No" at bounding box center [820, 69] width 18 height 12
click at [854, 148] on button "Save" at bounding box center [849, 145] width 58 height 15
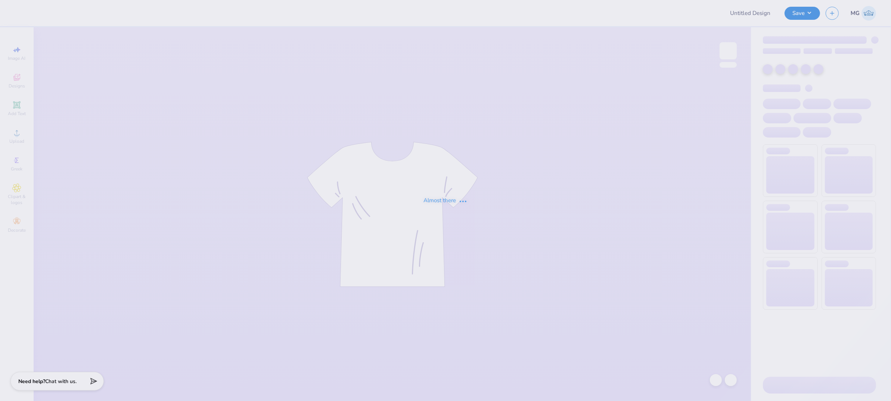
type input "fcr"
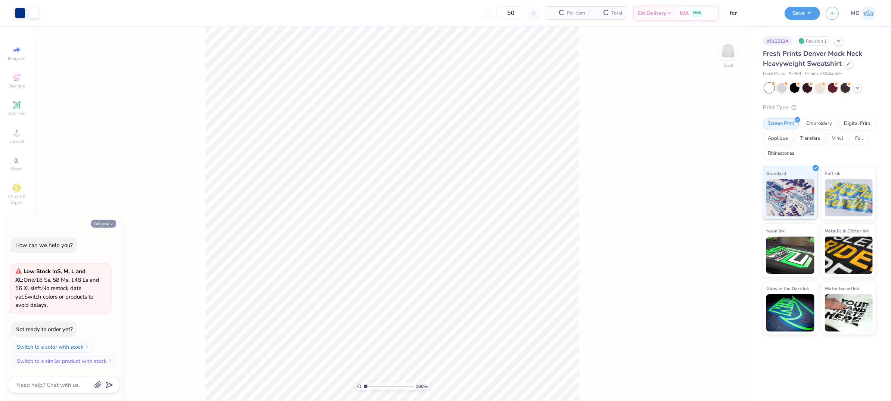
click at [106, 221] on button "Collapse" at bounding box center [103, 224] width 25 height 8
type textarea "x"
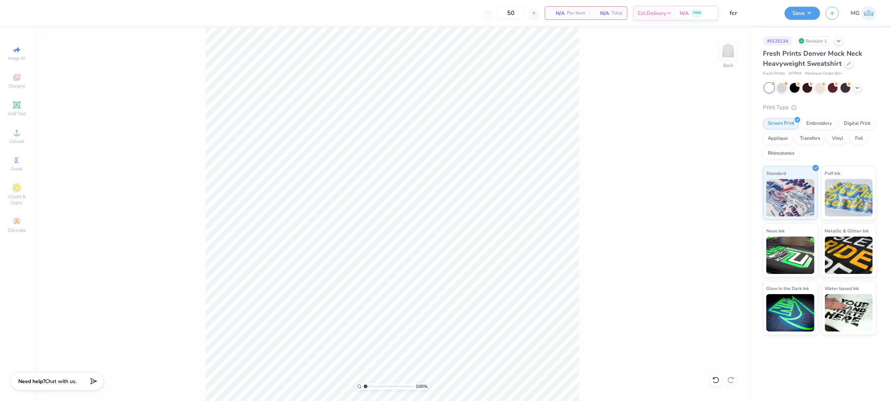
click at [151, 156] on div "100 % Back" at bounding box center [393, 214] width 718 height 374
click at [14, 135] on icon at bounding box center [16, 132] width 9 height 9
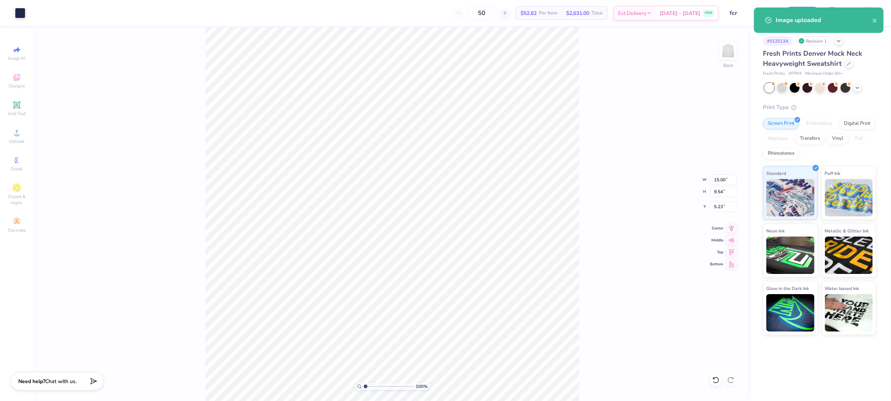
type input "0.98"
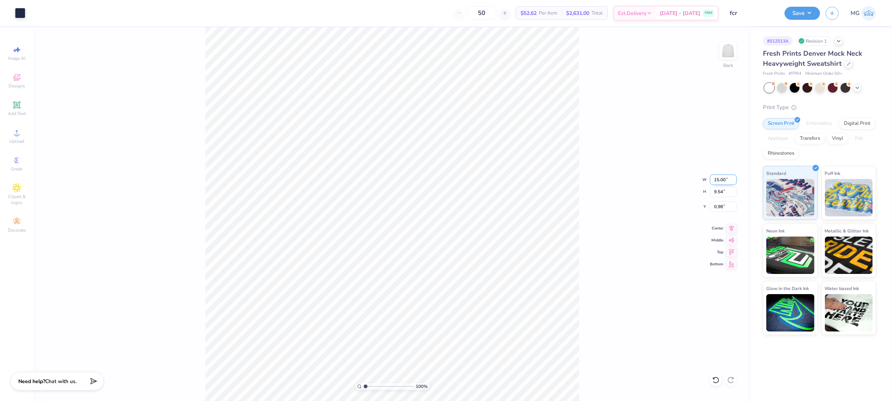
click at [719, 177] on input "15.00" at bounding box center [723, 179] width 27 height 10
type input "12.00"
type input "7.63"
type input "1.94"
click at [725, 208] on input "1.95" at bounding box center [723, 206] width 27 height 10
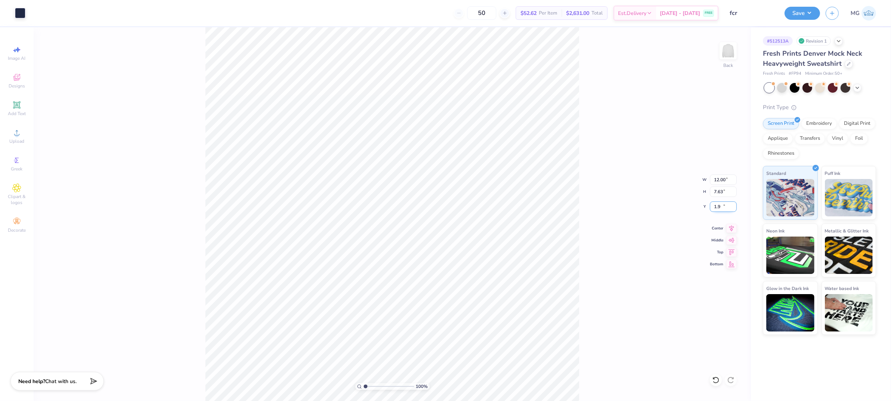
type input "1"
type input "2.00"
click at [602, 219] on div "100 % Back W 12.00 12.00 " H 7.63 7.63 " Y 2.00 2.00 " Center Middle Top Bottom" at bounding box center [393, 214] width 718 height 374
click at [614, 195] on div "100 % Back W 12.00 H 7.63 Y 2.00 Center Middle Top Bottom" at bounding box center [393, 214] width 718 height 374
click at [716, 205] on input "2.00" at bounding box center [723, 206] width 27 height 10
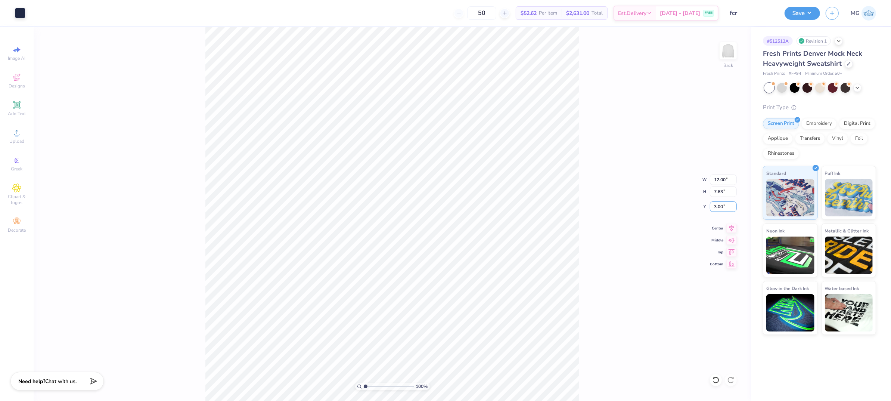
type input "3.00"
click at [569, 358] on div "100 % Back" at bounding box center [393, 214] width 718 height 374
drag, startPoint x: 200, startPoint y: 141, endPoint x: 594, endPoint y: 298, distance: 424.8
click at [594, 298] on div "100 % Back" at bounding box center [393, 214] width 718 height 374
click at [812, 15] on button "Save" at bounding box center [802, 12] width 35 height 13
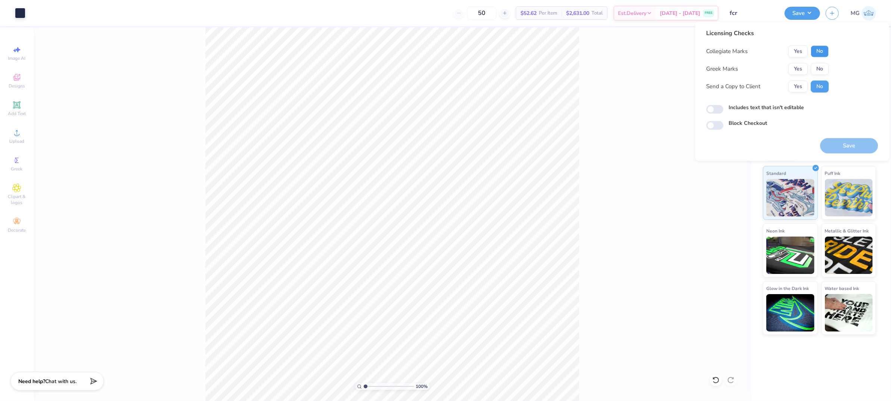
click at [821, 52] on button "No" at bounding box center [820, 52] width 18 height 12
click at [818, 68] on button "No" at bounding box center [820, 69] width 18 height 12
click at [799, 87] on button "Yes" at bounding box center [798, 87] width 19 height 12
click at [716, 109] on input "Includes text that isn't editable" at bounding box center [714, 109] width 17 height 9
checkbox input "true"
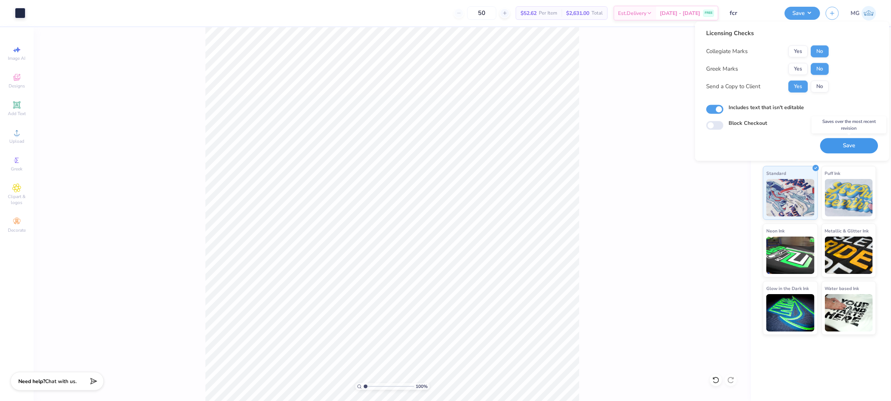
click at [845, 144] on button "Save" at bounding box center [849, 145] width 58 height 15
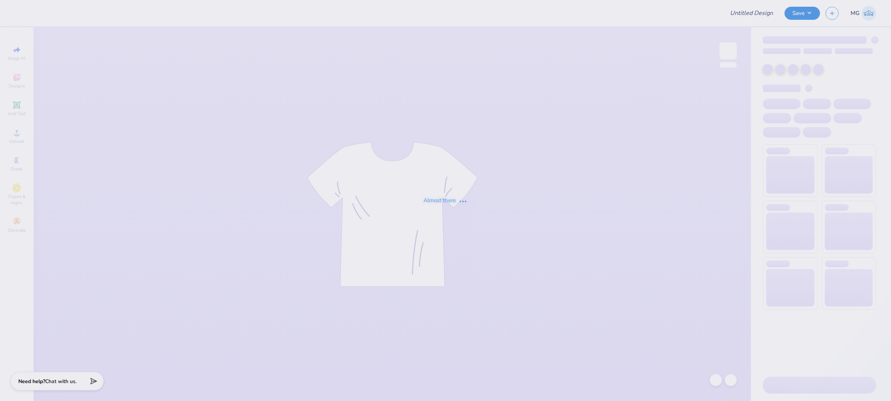
type input "Pi Kappa Fall Rush"
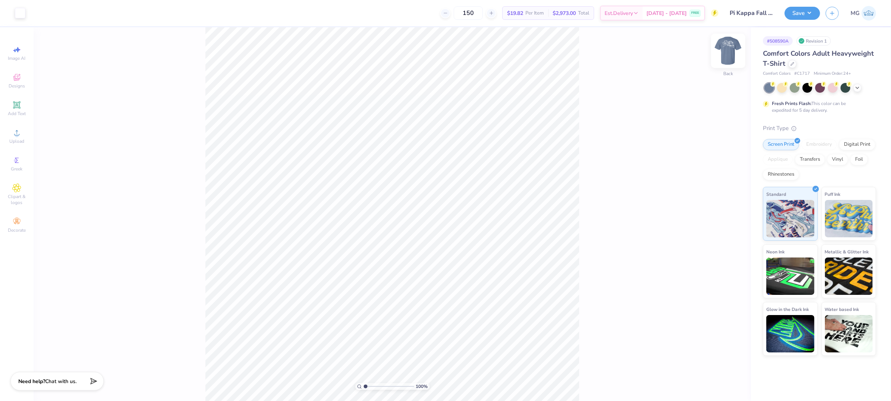
click at [727, 52] on img at bounding box center [728, 51] width 30 height 30
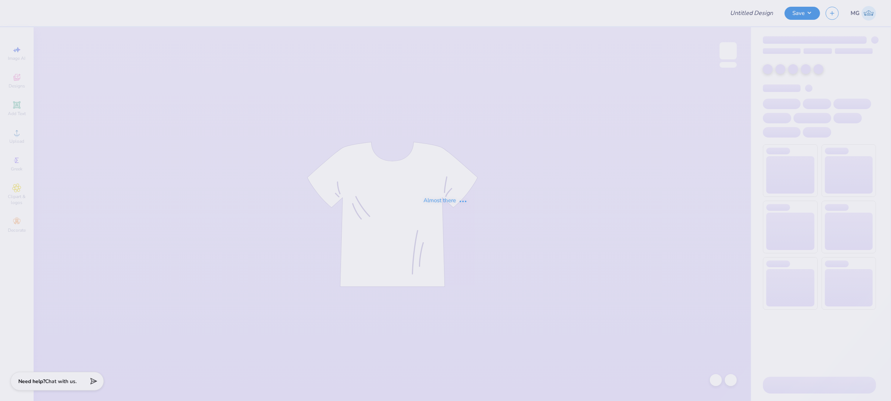
type input "AKPsi Quarter zip"
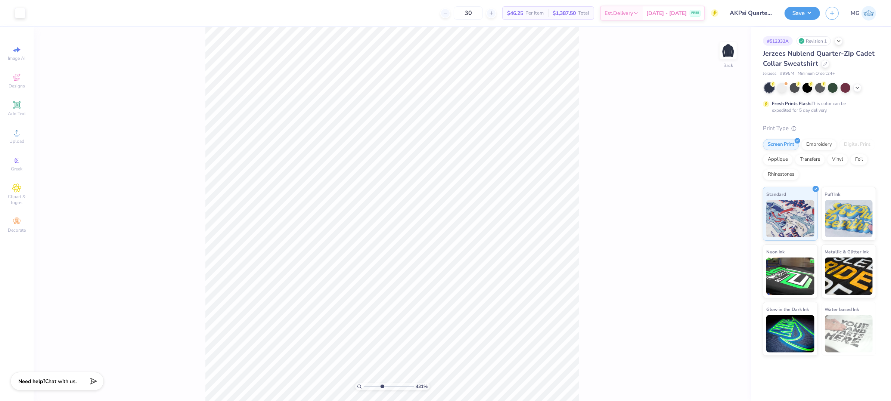
click at [382, 386] on input "range" at bounding box center [389, 386] width 50 height 7
drag, startPoint x: 383, startPoint y: 388, endPoint x: 388, endPoint y: 387, distance: 4.9
click at [389, 388] on input "range" at bounding box center [389, 386] width 50 height 7
drag, startPoint x: 388, startPoint y: 386, endPoint x: 343, endPoint y: 380, distance: 45.9
type input "1"
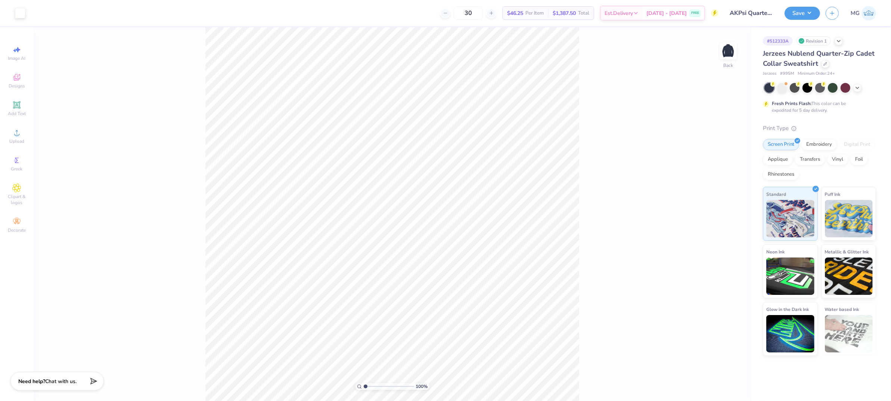
click at [364, 383] on input "range" at bounding box center [389, 386] width 50 height 7
click at [593, 136] on div "100 % Back W 5.17 5.17 " H 1.64 1.64 " Y 3.00 3.00 " Center Middle Top Bottom" at bounding box center [393, 214] width 718 height 374
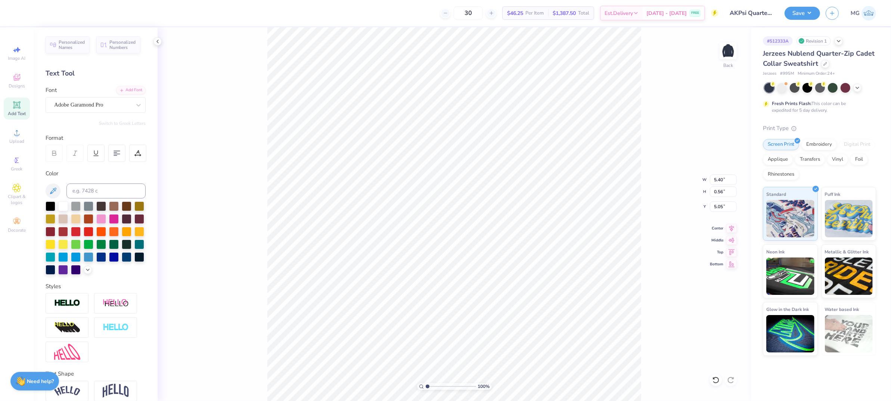
type input "5.17"
type input "1.64"
type input "3.00"
click at [433, 386] on input "range" at bounding box center [451, 386] width 50 height 7
click at [435, 389] on input "range" at bounding box center [451, 386] width 50 height 7
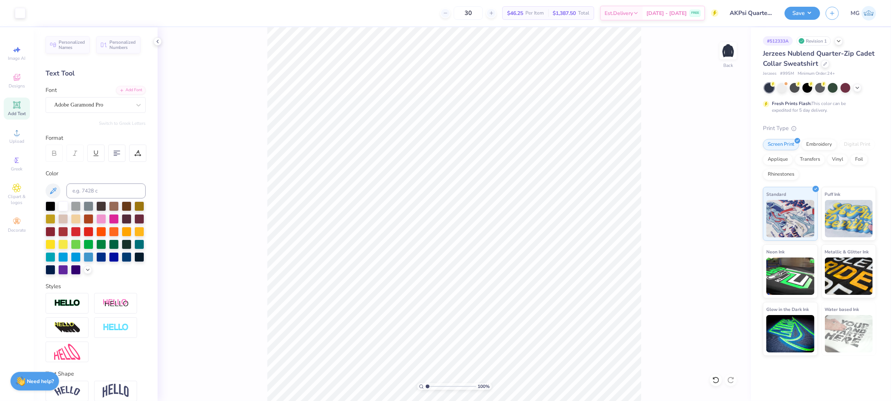
drag, startPoint x: 434, startPoint y: 387, endPoint x: 395, endPoint y: 371, distance: 42.2
type input "1"
click at [426, 383] on input "range" at bounding box center [451, 386] width 50 height 7
type input "1.65"
type input "1.63"
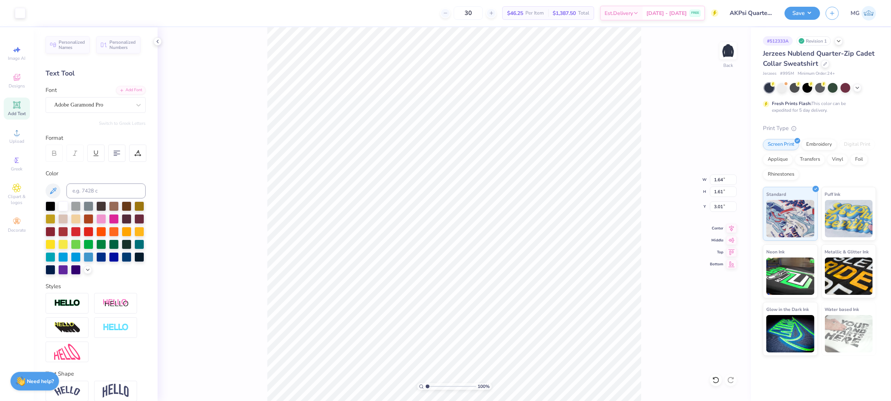
type input "3.00"
drag, startPoint x: 449, startPoint y: 388, endPoint x: 449, endPoint y: 383, distance: 5.6
click at [448, 388] on input "range" at bounding box center [451, 386] width 50 height 7
drag, startPoint x: 447, startPoint y: 388, endPoint x: 435, endPoint y: 382, distance: 13.2
click at [435, 383] on input "range" at bounding box center [451, 386] width 50 height 7
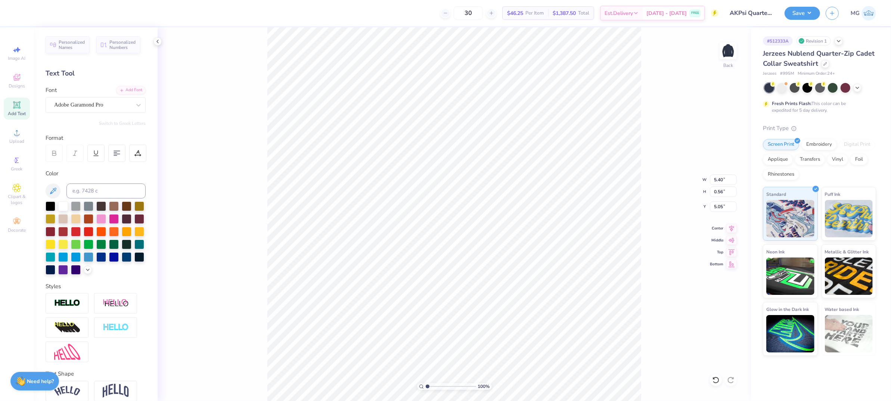
drag, startPoint x: 416, startPoint y: 384, endPoint x: 402, endPoint y: 382, distance: 13.6
type input "1"
click at [426, 383] on input "range" at bounding box center [451, 386] width 50 height 7
click at [236, 139] on div "100 % Back" at bounding box center [455, 214] width 594 height 374
click at [18, 134] on circle at bounding box center [17, 135] width 4 height 4
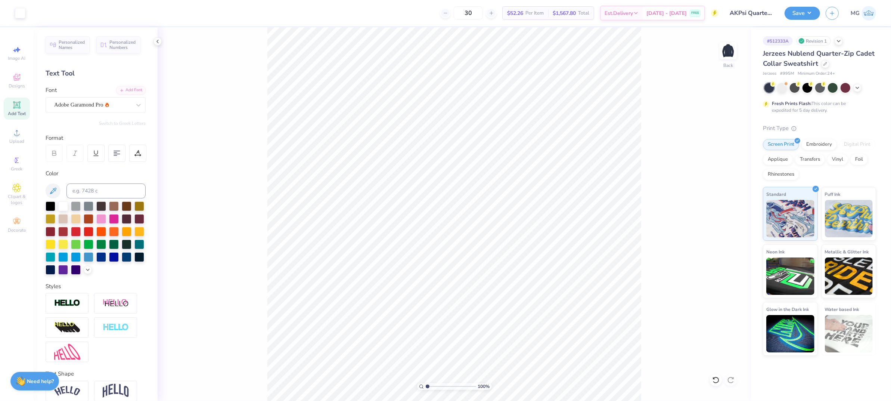
click at [250, 139] on div "100 % Back" at bounding box center [455, 214] width 594 height 374
click at [19, 141] on span "Upload" at bounding box center [16, 141] width 15 height 6
type input "6.27"
type input "3.07"
type input "6.41"
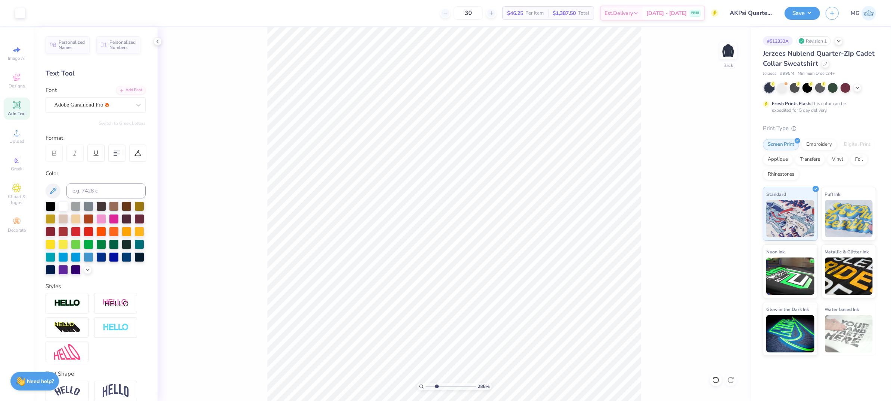
click at [437, 387] on input "range" at bounding box center [451, 386] width 50 height 7
drag, startPoint x: 435, startPoint y: 387, endPoint x: 426, endPoint y: 386, distance: 9.5
type input "1"
click at [426, 386] on input "range" at bounding box center [451, 386] width 50 height 7
drag, startPoint x: 723, startPoint y: 179, endPoint x: 671, endPoint y: 176, distance: 52.0
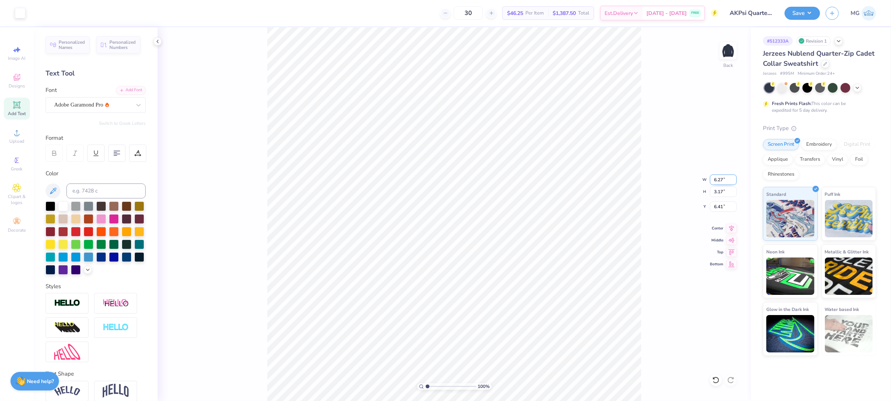
click at [684, 177] on div "100 % Back W 6.27 6.27 " H 3.17 3.17 " Y 6.41 6.41 " Center Middle Top Bottom" at bounding box center [455, 214] width 594 height 374
click at [723, 180] on input "6.27" at bounding box center [723, 179] width 27 height 10
type input "6"
type input "3.50"
type input "1.77"
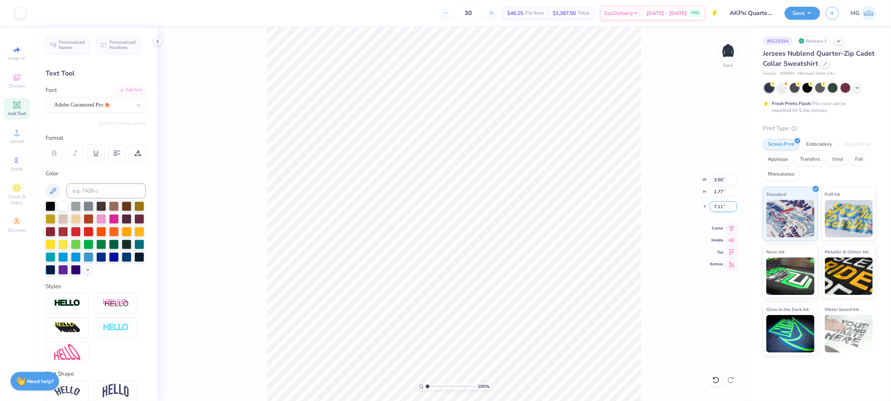
click at [724, 207] on input "7.11" at bounding box center [723, 206] width 27 height 10
type input "7"
type input "3.00"
type input "3.23"
click at [724, 208] on input "3.23" at bounding box center [723, 206] width 27 height 10
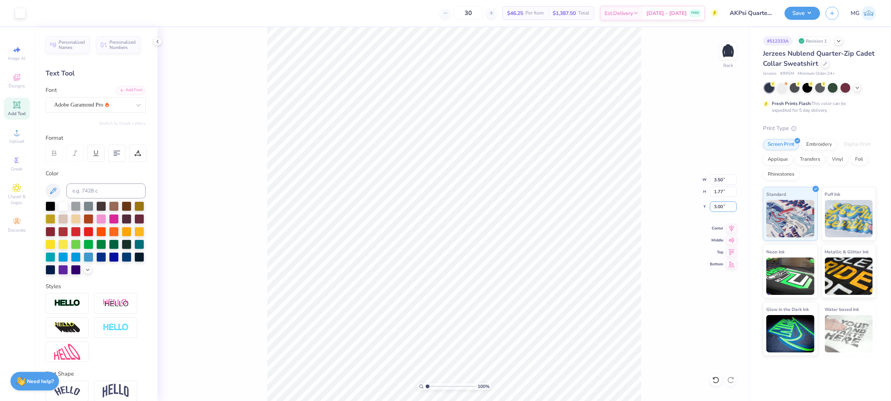
type input "3.00"
click at [680, 207] on div "100 % Back W 3.50 3.50 " H 1.77 1.77 " Y 3.00 3.00 " Center Middle Top Bottom" at bounding box center [455, 214] width 594 height 374
click at [812, 15] on button "Save" at bounding box center [802, 12] width 35 height 13
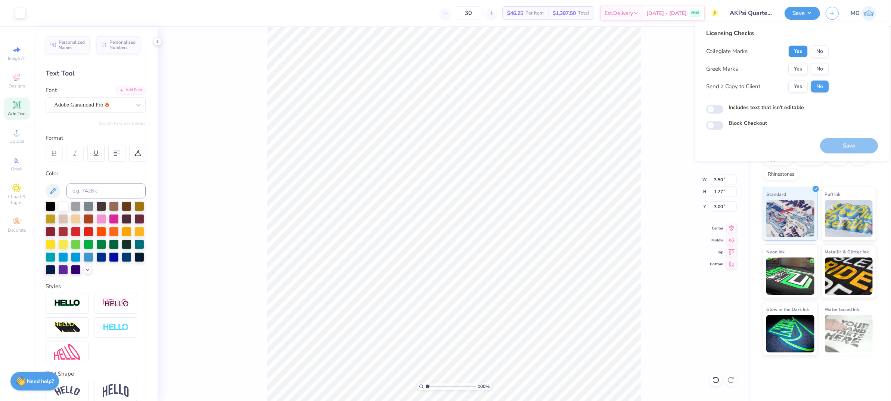
click at [796, 50] on button "Yes" at bounding box center [798, 52] width 19 height 12
click at [792, 68] on button "Yes" at bounding box center [798, 69] width 19 height 12
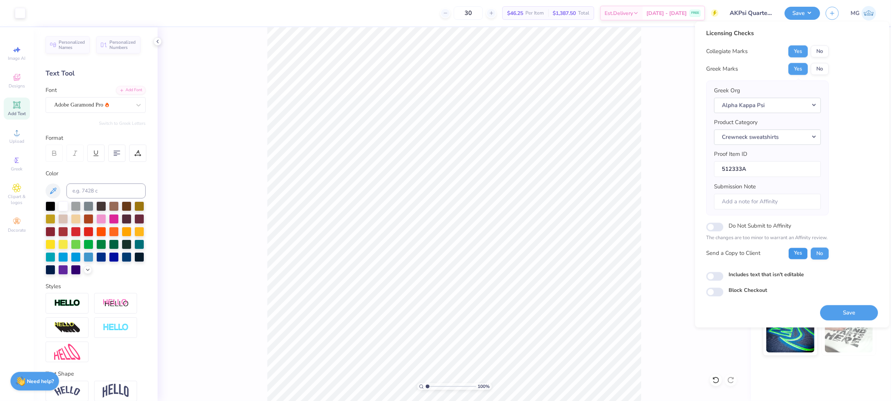
click at [792, 251] on button "Yes" at bounding box center [798, 253] width 19 height 12
click at [712, 278] on input "Includes text that isn't editable" at bounding box center [714, 276] width 17 height 9
checkbox input "true"
click at [850, 310] on button "Save" at bounding box center [849, 312] width 58 height 15
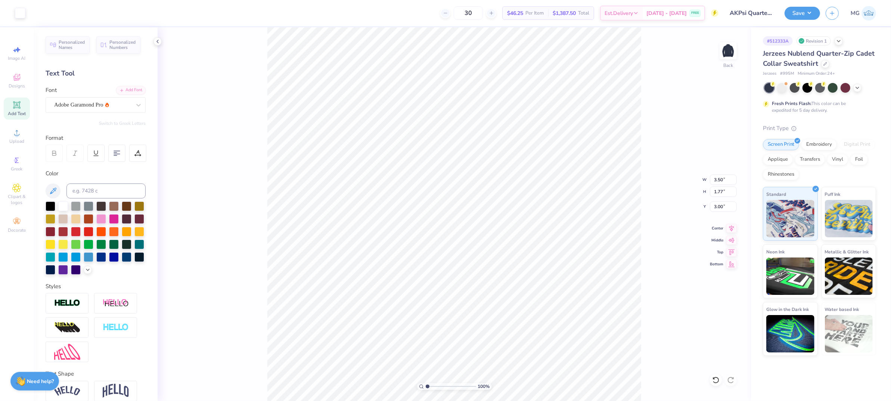
click at [648, 106] on div "100 % Back W 3.50 3.50 " H 1.77 1.77 " Y 3.00 3.00 " Center Middle Top Bottom" at bounding box center [455, 214] width 594 height 374
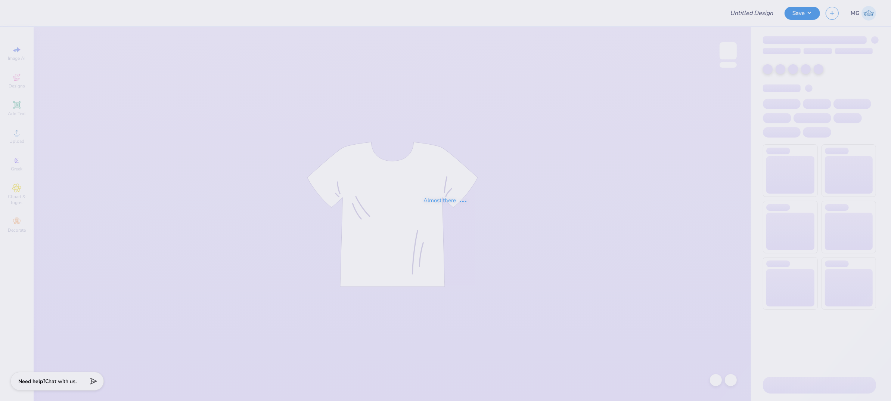
type input "Fam Wknd 1"
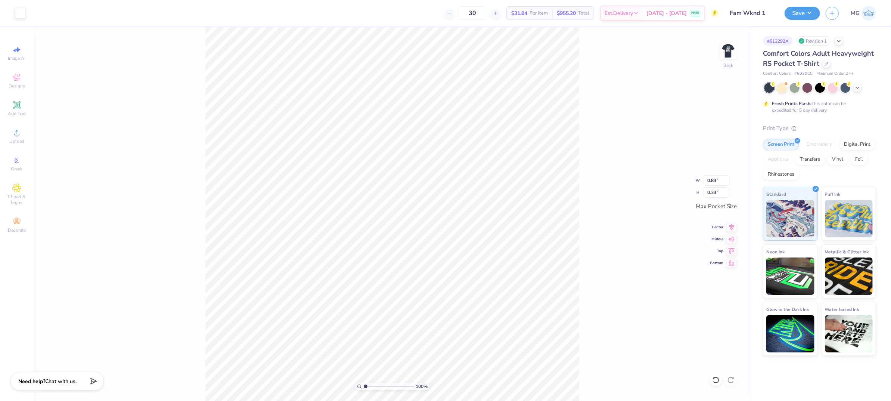
click at [168, 95] on div "100 % Back W 0.83 0.83 " H 0.33 0.33 " Max Pocket Size Center Middle Top Bottom" at bounding box center [393, 214] width 718 height 374
click at [384, 384] on input "range" at bounding box center [389, 386] width 50 height 7
drag, startPoint x: 383, startPoint y: 386, endPoint x: 372, endPoint y: 386, distance: 11.2
click at [372, 386] on input "range" at bounding box center [389, 386] width 50 height 7
click at [599, 156] on div "232 % Back" at bounding box center [393, 214] width 718 height 374
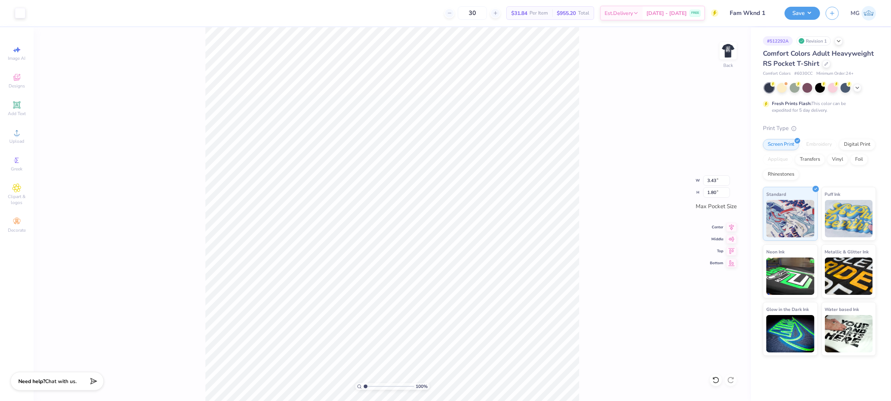
drag, startPoint x: 371, startPoint y: 386, endPoint x: 363, endPoint y: 384, distance: 7.6
type input "1"
click at [364, 384] on input "range" at bounding box center [389, 386] width 50 height 7
click at [17, 136] on circle at bounding box center [17, 135] width 4 height 4
click at [716, 181] on input "3.44" at bounding box center [716, 180] width 27 height 10
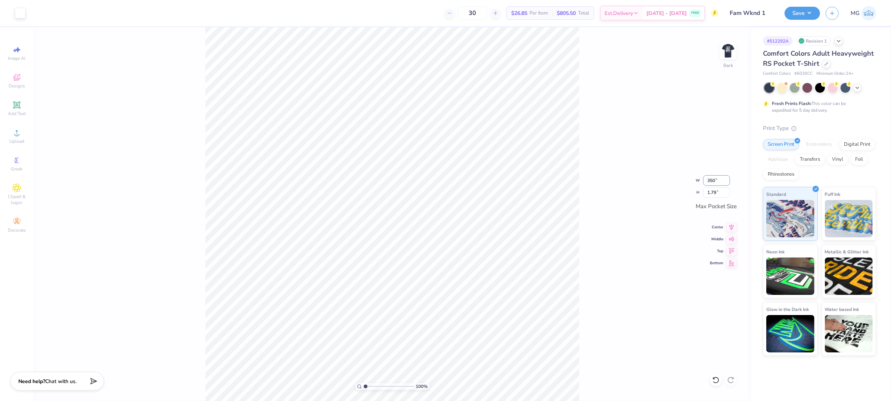
type input "3.50"
type input "1.82"
click at [372, 386] on input "range" at bounding box center [389, 386] width 50 height 7
click at [585, 126] on div "222 % Back" at bounding box center [393, 214] width 718 height 374
click at [600, 139] on div "222 % Back W 3.50 3.50 " H 1.82 1.82 " Max Pocket Size Center Middle Top Bottom" at bounding box center [393, 214] width 718 height 374
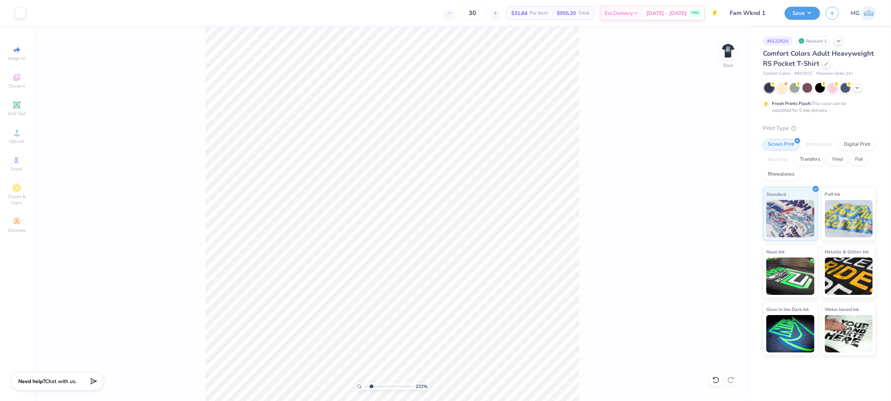
click at [625, 233] on div "222 % Back" at bounding box center [393, 214] width 718 height 374
click at [725, 48] on img at bounding box center [728, 51] width 30 height 30
click at [675, 104] on div "222 % Front W 1.04 1.04 " H 0.72 0.72 " Y 16.54 16.54 " Center Middle Top Bottom" at bounding box center [393, 214] width 718 height 374
drag, startPoint x: 730, startPoint y: 54, endPoint x: 663, endPoint y: 0, distance: 86.6
click at [730, 54] on img at bounding box center [728, 51] width 30 height 30
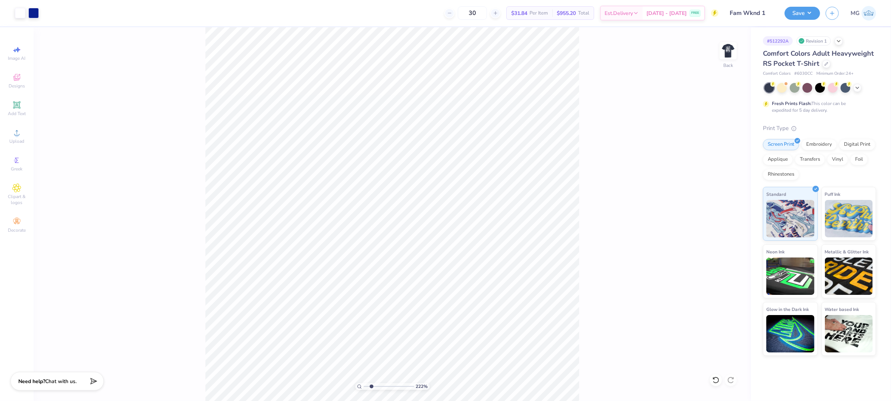
click at [623, 130] on div "222 % Back" at bounding box center [393, 214] width 718 height 374
drag, startPoint x: 374, startPoint y: 386, endPoint x: 360, endPoint y: 384, distance: 13.2
type input "1"
click at [364, 384] on input "range" at bounding box center [389, 386] width 50 height 7
click at [800, 12] on button "Save" at bounding box center [802, 12] width 35 height 13
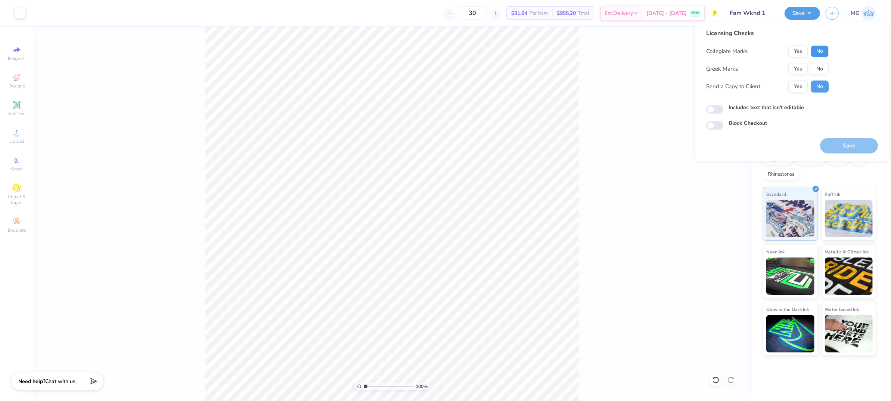
click at [818, 51] on button "No" at bounding box center [820, 52] width 18 height 12
click at [799, 68] on button "Yes" at bounding box center [798, 69] width 19 height 12
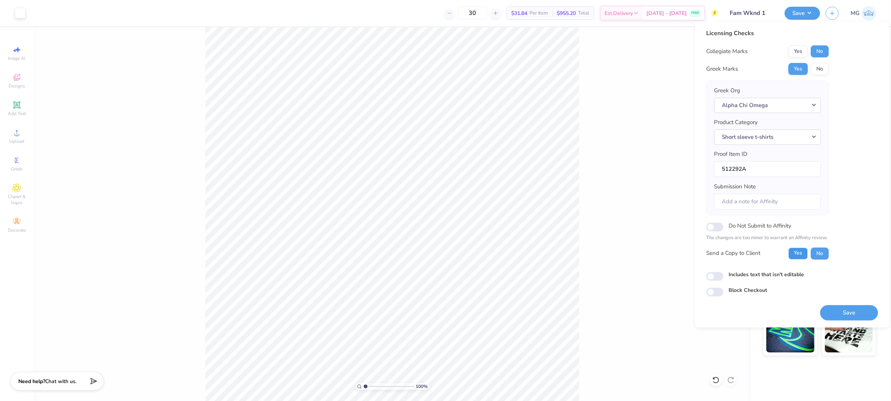
click at [796, 251] on button "Yes" at bounding box center [798, 253] width 19 height 12
click at [713, 276] on input "Includes text that isn't editable" at bounding box center [714, 276] width 17 height 9
checkbox input "true"
click at [851, 312] on button "Save" at bounding box center [849, 312] width 58 height 15
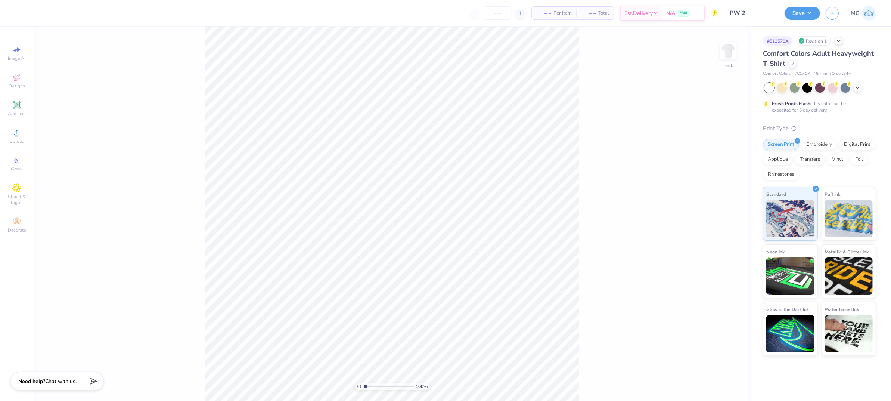
click at [659, 123] on div "100 % Back" at bounding box center [393, 214] width 718 height 374
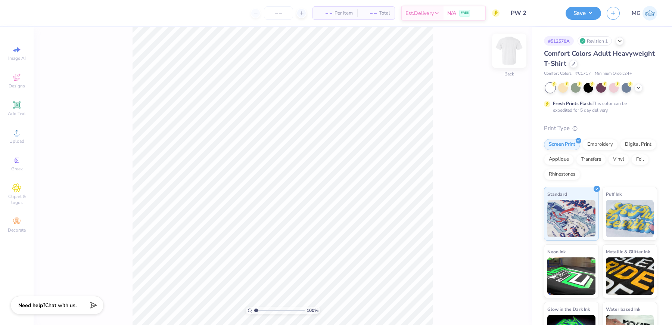
click at [508, 54] on img at bounding box center [510, 51] width 30 height 30
click at [69, 124] on div "100 % Front" at bounding box center [283, 176] width 499 height 298
click at [17, 143] on span "Upload" at bounding box center [16, 141] width 15 height 6
click at [19, 142] on span "Upload" at bounding box center [16, 141] width 15 height 6
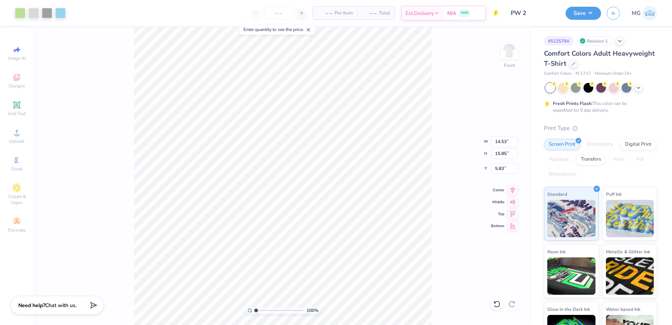
type input "13.17"
type input "14.37"
type input "3.44"
type input "3.43"
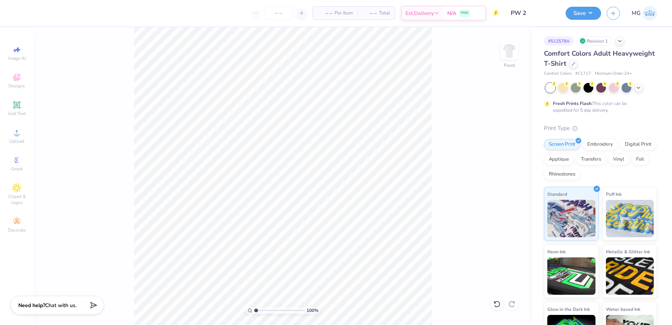
click at [82, 111] on div "100 % Front" at bounding box center [283, 176] width 499 height 298
click at [13, 140] on span "Upload" at bounding box center [16, 141] width 15 height 6
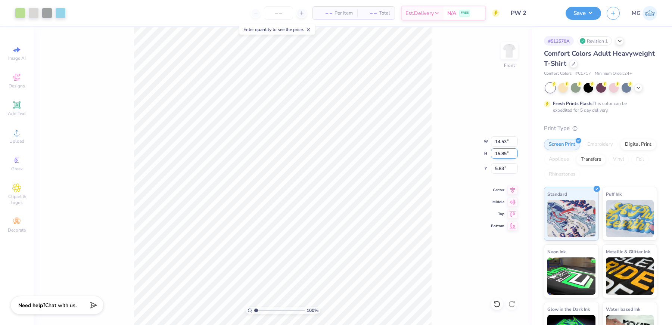
click at [505, 154] on input "15.85" at bounding box center [504, 153] width 27 height 10
type input "15.00"
type input "13.75"
type input "6.25"
click at [499, 154] on input "15.00" at bounding box center [504, 153] width 27 height 10
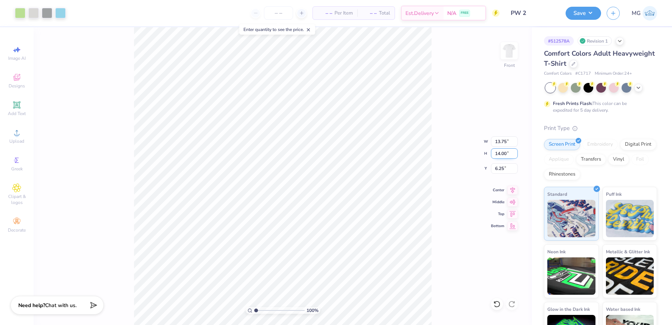
type input "14.00"
type input "12.84"
type input "6.75"
type input "13.00"
type input "11.92"
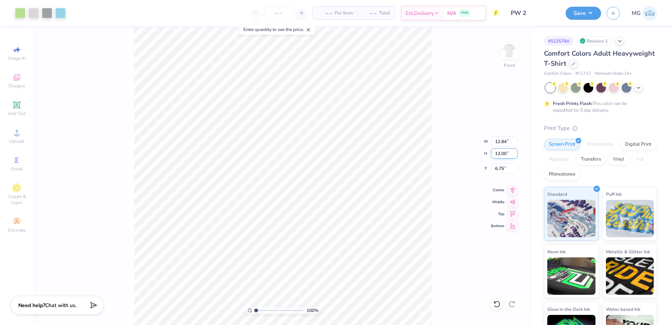
type input "7.25"
click at [503, 166] on input "7.25" at bounding box center [504, 168] width 27 height 10
type input "7"
type input "3.00"
click at [515, 188] on icon at bounding box center [513, 189] width 10 height 9
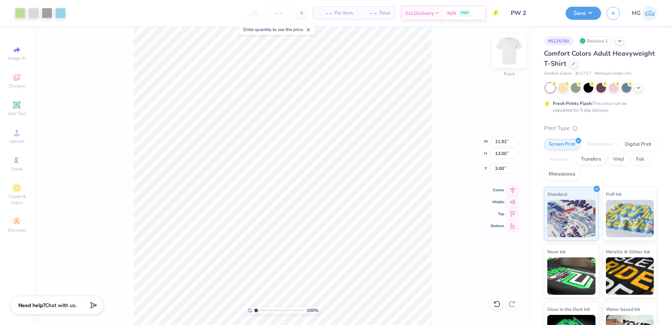
click at [507, 50] on img at bounding box center [510, 51] width 30 height 30
click at [98, 145] on div "100 % Back" at bounding box center [283, 176] width 499 height 298
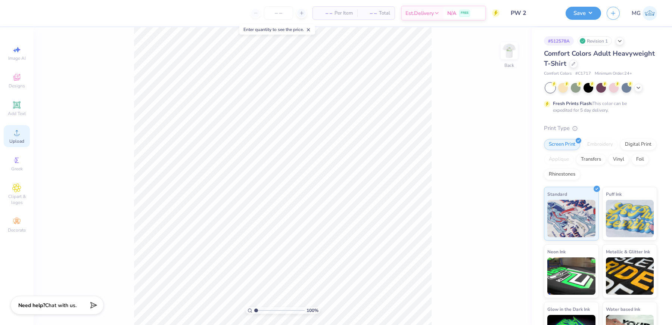
click at [21, 133] on div "Upload" at bounding box center [17, 136] width 26 height 22
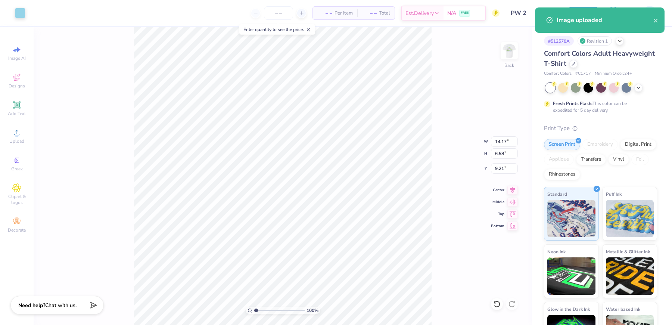
type input "5.89"
type input "2.73"
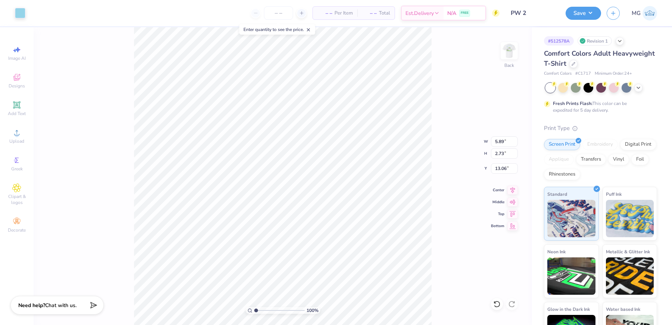
type input "3.00"
click at [504, 142] on input "5.89" at bounding box center [504, 141] width 27 height 10
type input "5"
type input "3.50"
type input "1.62"
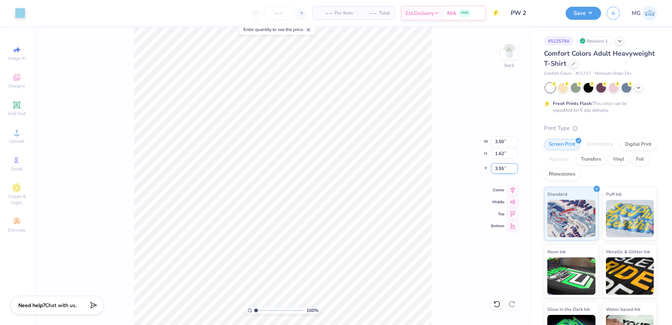
click at [505, 170] on input "3.55" at bounding box center [504, 168] width 27 height 10
type input "3.00"
click at [588, 13] on button "Save" at bounding box center [583, 12] width 35 height 13
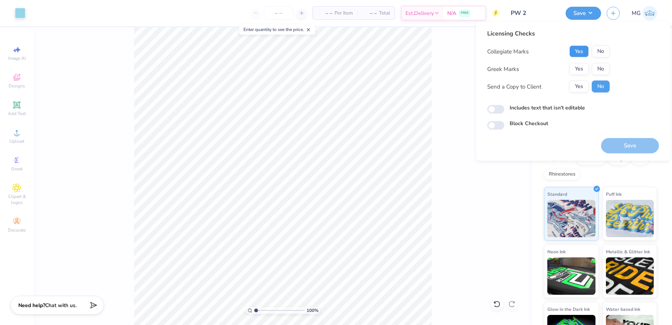
click at [582, 50] on button "Yes" at bounding box center [579, 52] width 19 height 12
click at [582, 65] on button "Yes" at bounding box center [579, 69] width 19 height 12
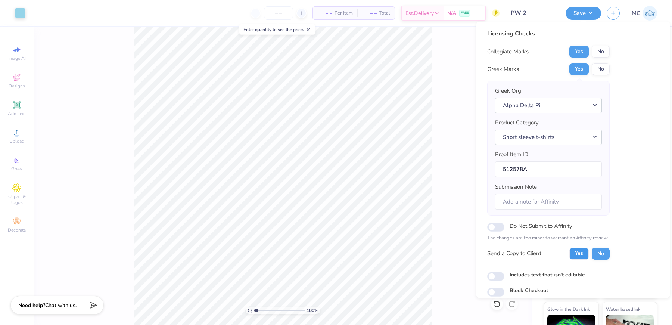
click at [581, 254] on button "Yes" at bounding box center [579, 253] width 19 height 12
click at [495, 272] on input "Includes text that isn't editable" at bounding box center [495, 276] width 17 height 9
checkbox input "true"
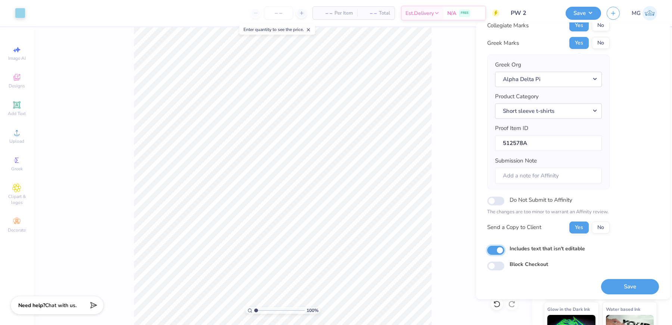
scroll to position [28, 0]
click at [613, 280] on button "Save" at bounding box center [630, 285] width 58 height 15
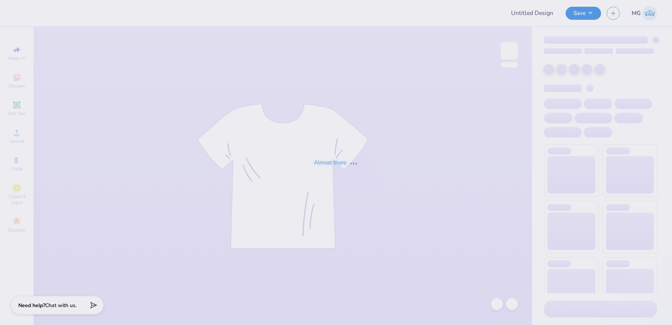
type input "Star Hoodies"
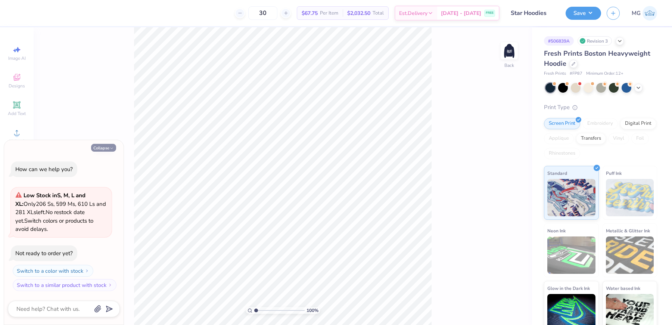
click at [104, 148] on button "Collapse" at bounding box center [103, 148] width 25 height 8
type textarea "x"
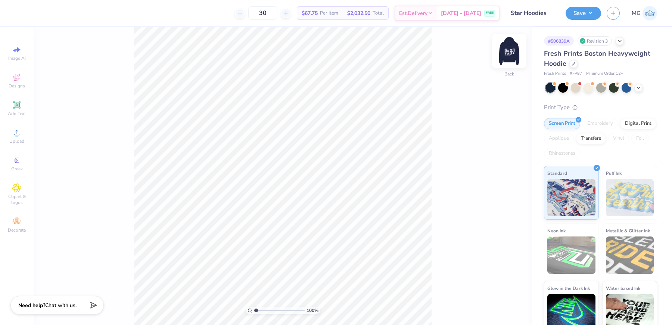
click at [510, 46] on img at bounding box center [510, 51] width 30 height 30
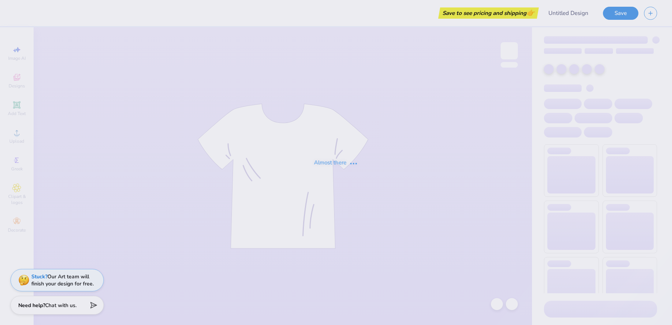
type input "SBOneColor"
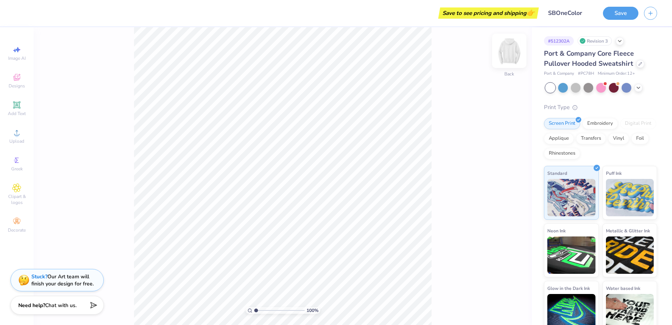
click at [513, 51] on img at bounding box center [510, 51] width 30 height 30
